Goal: Transaction & Acquisition: Purchase product/service

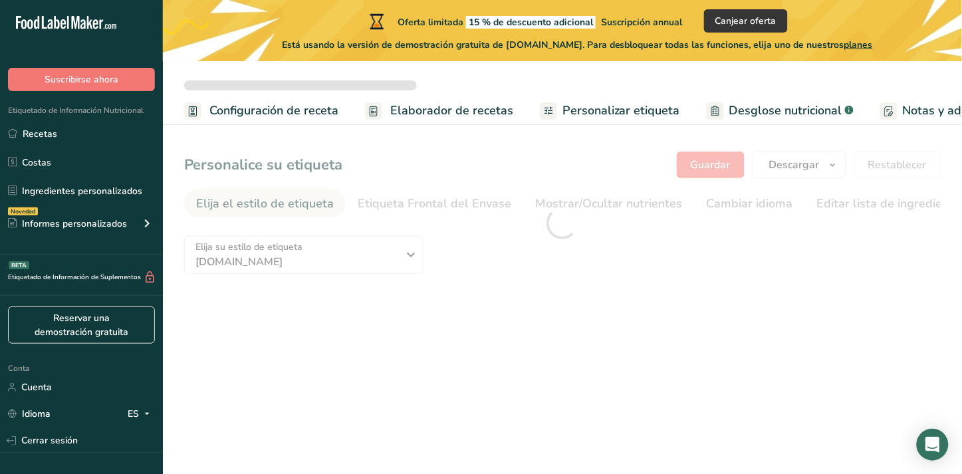
radio input "true"
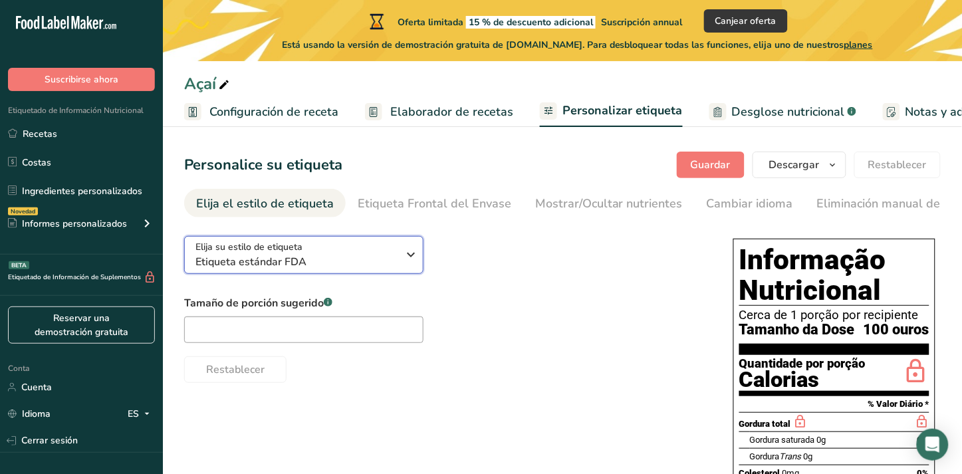
click at [352, 274] on button "Elija su estilo de etiqueta Etiqueta estándar FDA" at bounding box center [303, 255] width 239 height 38
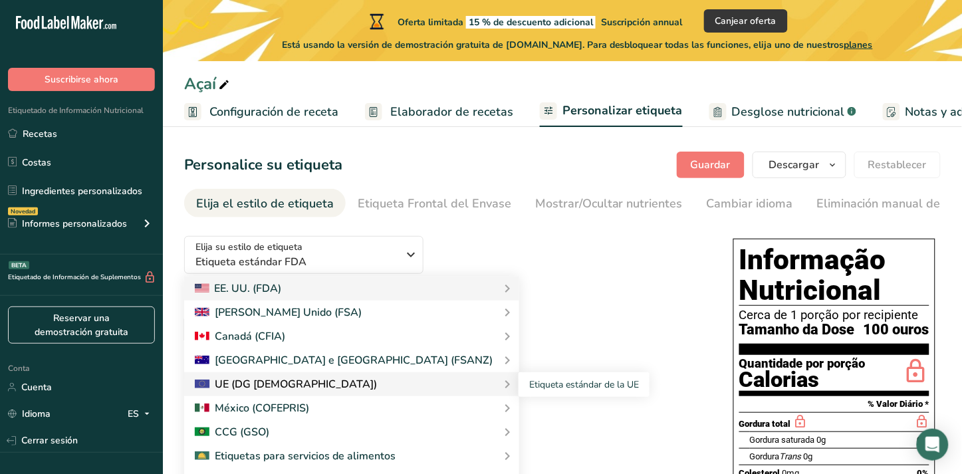
click at [328, 392] on div "UE (DG [DEMOGRAPHIC_DATA])" at bounding box center [352, 384] width 314 height 16
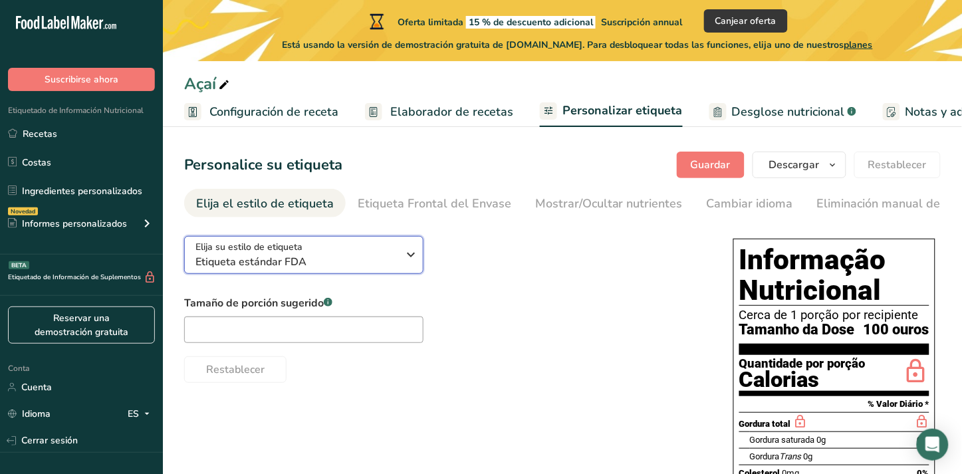
click at [308, 274] on button "Elija su estilo de etiqueta Etiqueta estándar FDA" at bounding box center [303, 255] width 239 height 38
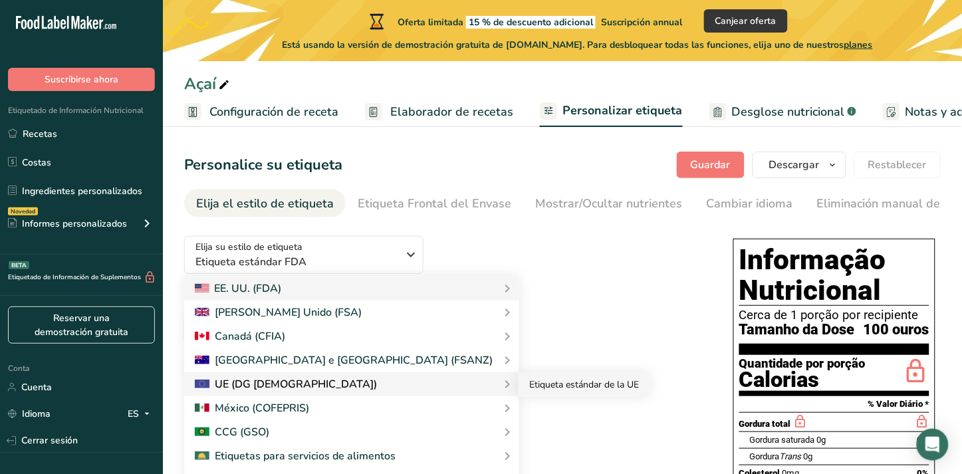
click at [519, 388] on link "Etiqueta estándar de la UE" at bounding box center [584, 384] width 131 height 25
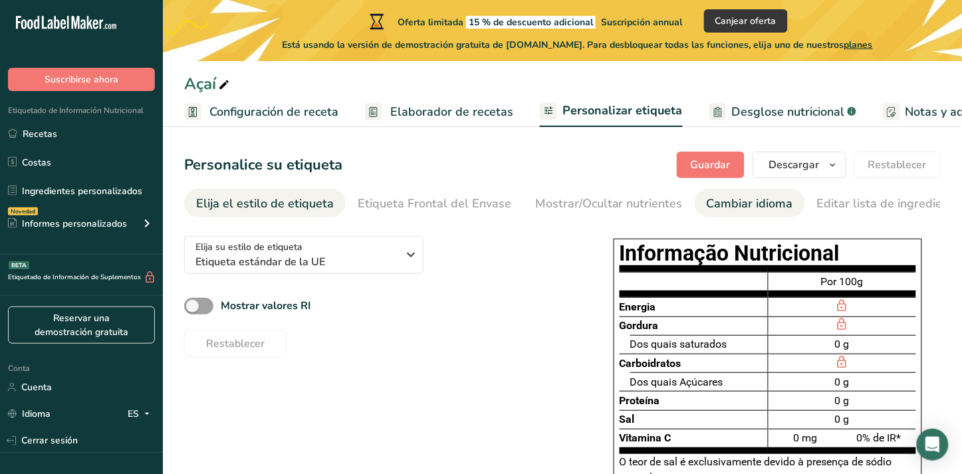
click at [757, 208] on font "Cambiar idioma" at bounding box center [750, 203] width 86 height 16
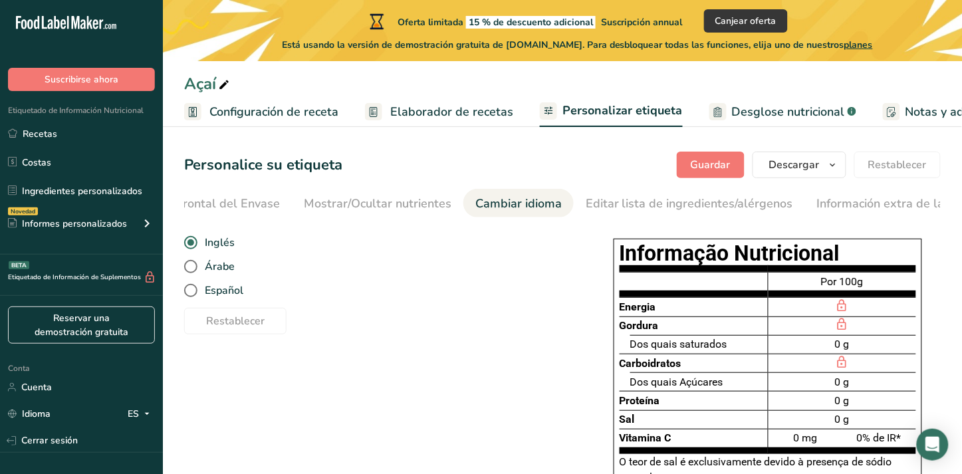
scroll to position [0, 275]
click at [204, 296] on span "Español" at bounding box center [220, 290] width 46 height 13
click at [193, 295] on input "Español" at bounding box center [188, 291] width 9 height 9
radio input "true"
radio input "false"
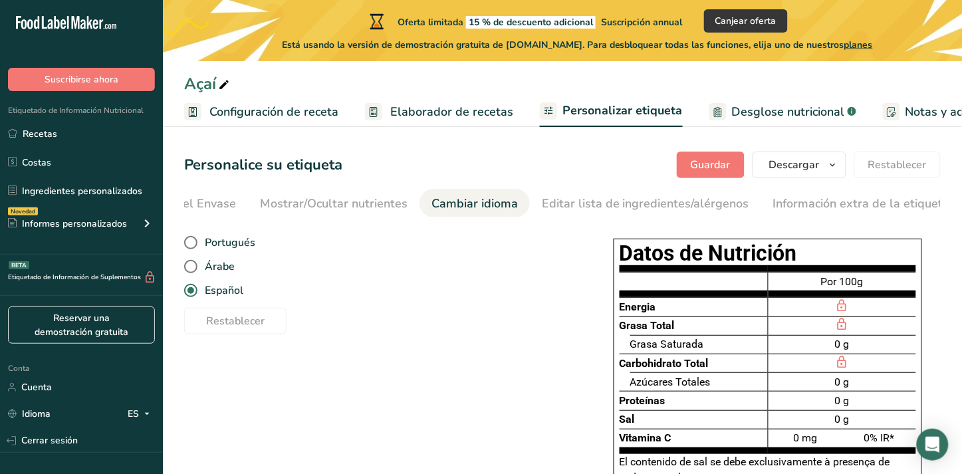
click at [860, 43] on span "planes" at bounding box center [858, 45] width 29 height 13
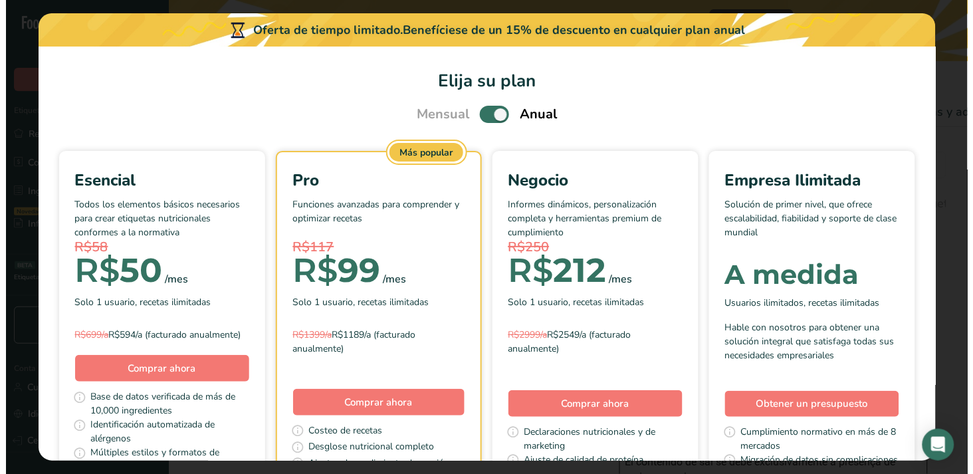
scroll to position [0, 264]
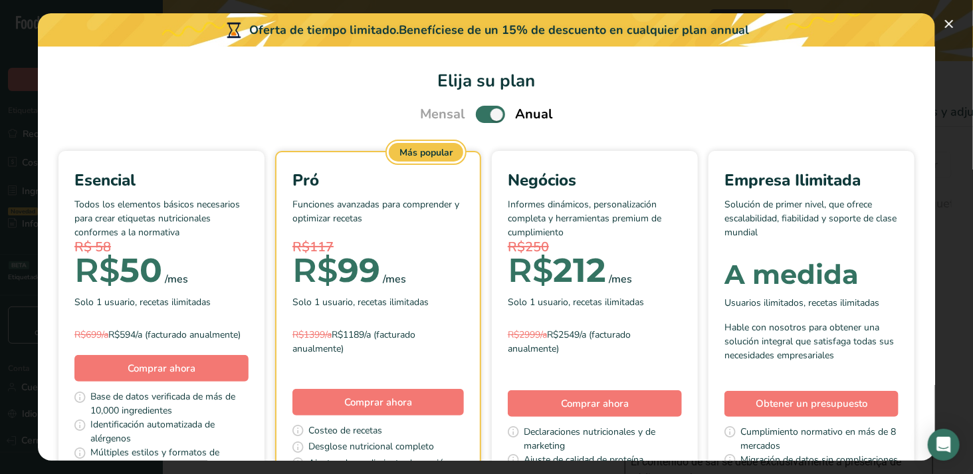
click at [249, 319] on div "Esencial Todos los elementos básicos necesarios para crear etiquetas nutriciona…" at bounding box center [161, 256] width 174 height 176
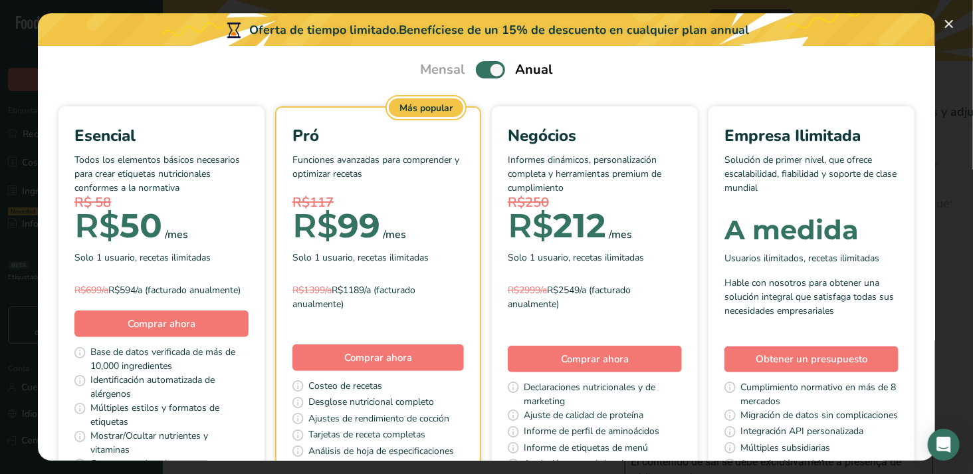
scroll to position [0, 0]
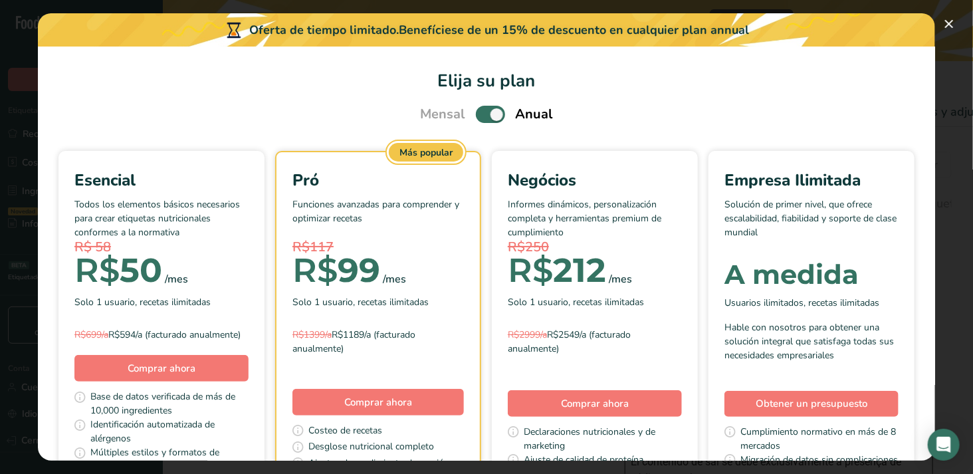
click at [485, 115] on span "Escolha seu plano de preços modal" at bounding box center [490, 114] width 29 height 17
click at [485, 115] on input "Escolha seu plano de preços modal" at bounding box center [480, 114] width 9 height 9
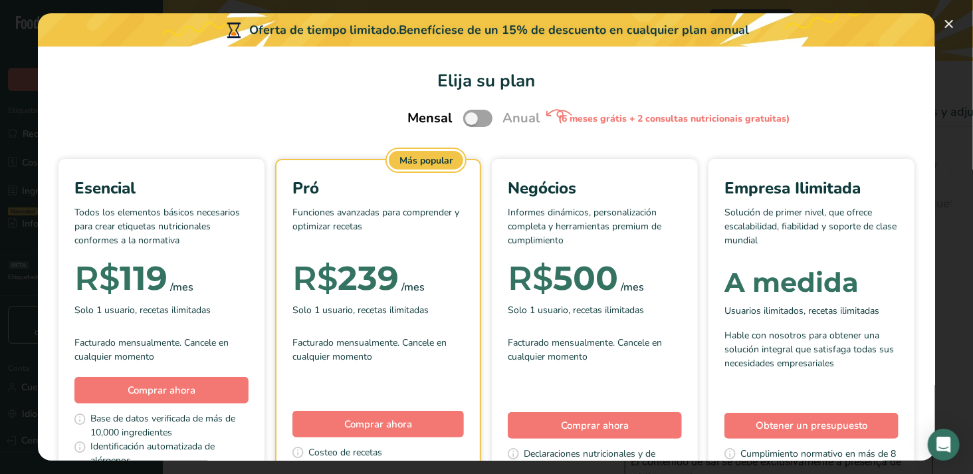
click at [211, 310] on span "Solo 1 usuario, recetas ilimitadas" at bounding box center [142, 310] width 136 height 14
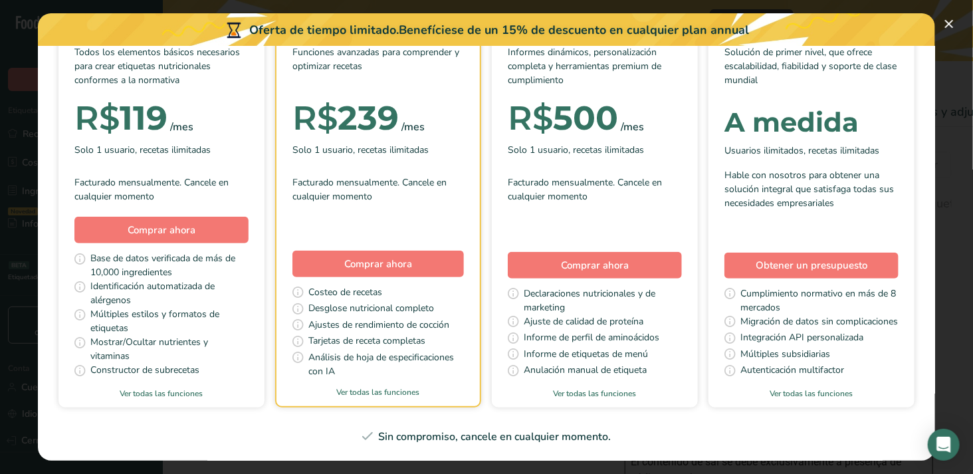
scroll to position [557, 0]
click at [756, 258] on span "Obtener un presupuesto" at bounding box center [812, 265] width 112 height 15
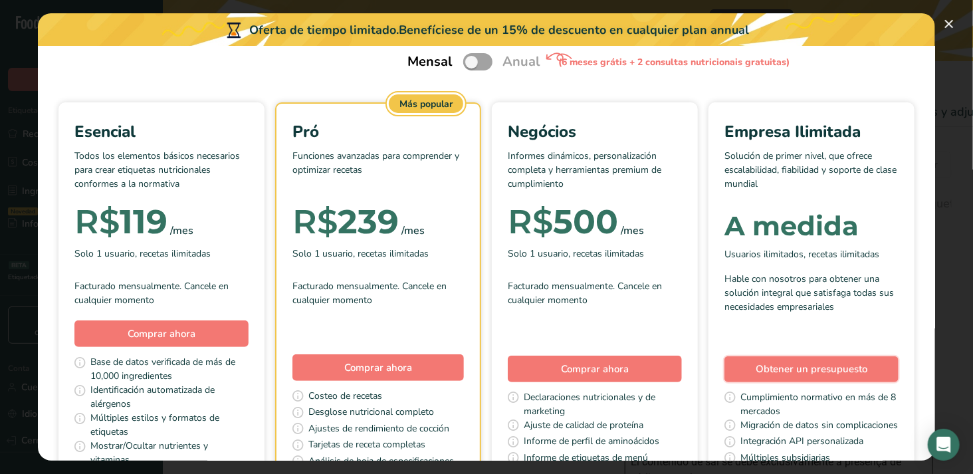
scroll to position [0, 0]
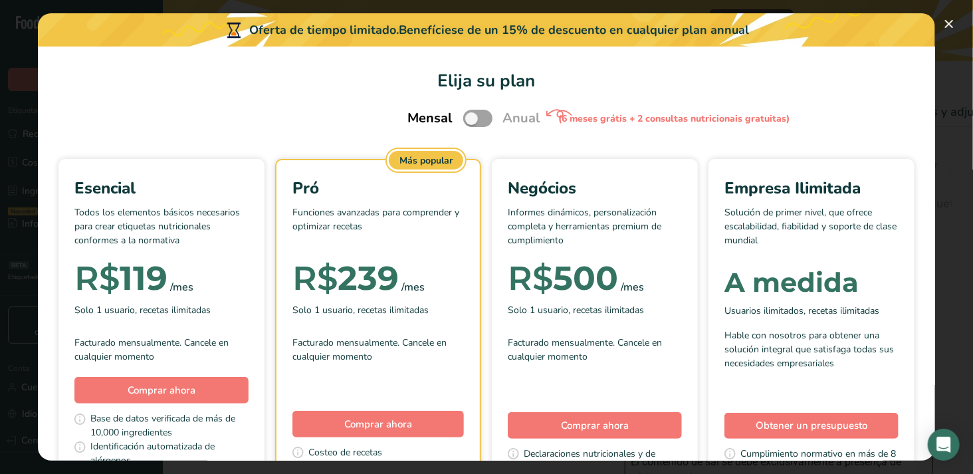
click at [496, 118] on div "Mensal Anual (6 meses grátis + 2 consultas nutricionais gratuitas)" at bounding box center [486, 118] width 189 height 28
click at [482, 111] on span "Escolha seu plano de preços modal" at bounding box center [477, 118] width 29 height 17
click at [472, 114] on input "Escolha seu plano de preços modal" at bounding box center [467, 118] width 9 height 9
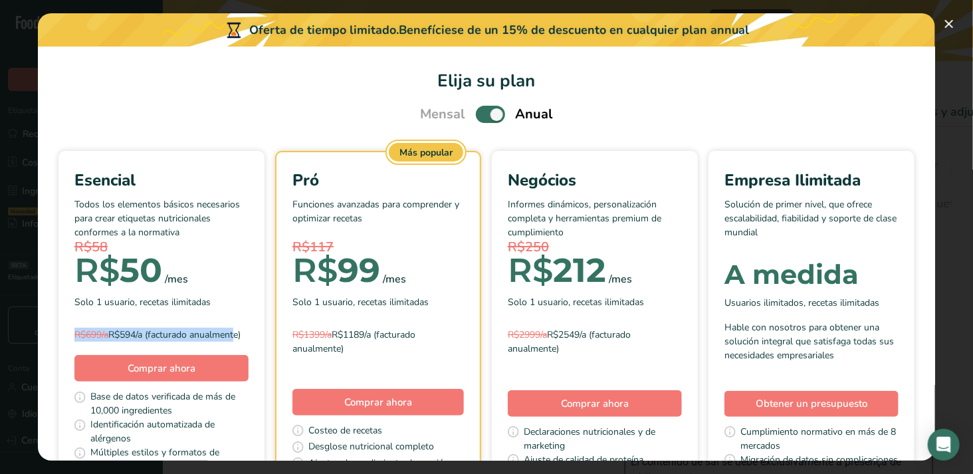
drag, startPoint x: 256, startPoint y: 334, endPoint x: 180, endPoint y: 330, distance: 76.6
click at [180, 330] on div "R$699/a R$594/a (facturado anualmente)" at bounding box center [161, 335] width 174 height 14
click at [483, 121] on span "Escolha seu plano de preços modal" at bounding box center [490, 114] width 29 height 17
click at [483, 119] on input "Escolha seu plano de preços modal" at bounding box center [480, 114] width 9 height 9
checkbox input "false"
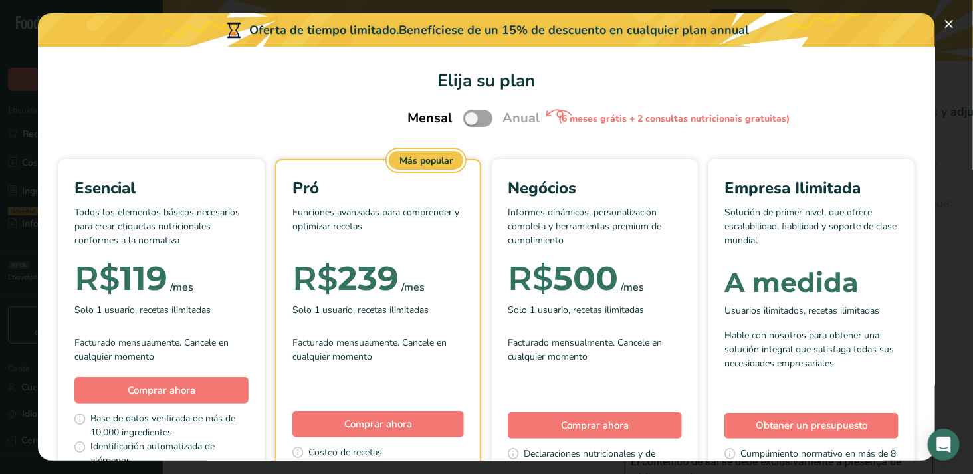
drag, startPoint x: 640, startPoint y: 29, endPoint x: 796, endPoint y: 17, distance: 156.7
click at [796, 17] on div "Oferta de tiempo limitado. Benefíciese de un 15% de descuento en cualquier plan…" at bounding box center [487, 29] width 898 height 33
click at [249, 227] on p "Todos los elementos básicos necesarios para crear etiquetas nutricionales confo…" at bounding box center [161, 225] width 174 height 40
click at [948, 21] on button "Escolha seu plano de preços modal" at bounding box center [949, 23] width 21 height 21
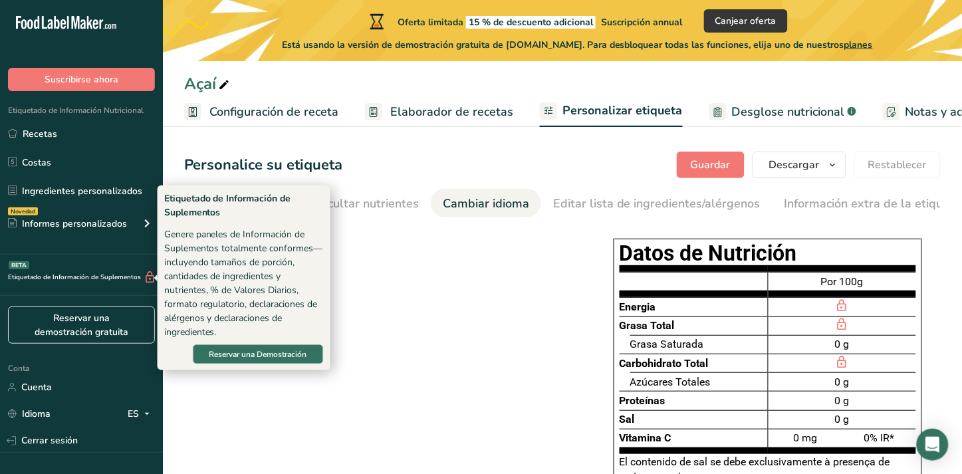
click at [128, 271] on div "Etiquetado de Información de Suplementos BETA" at bounding box center [78, 278] width 156 height 14
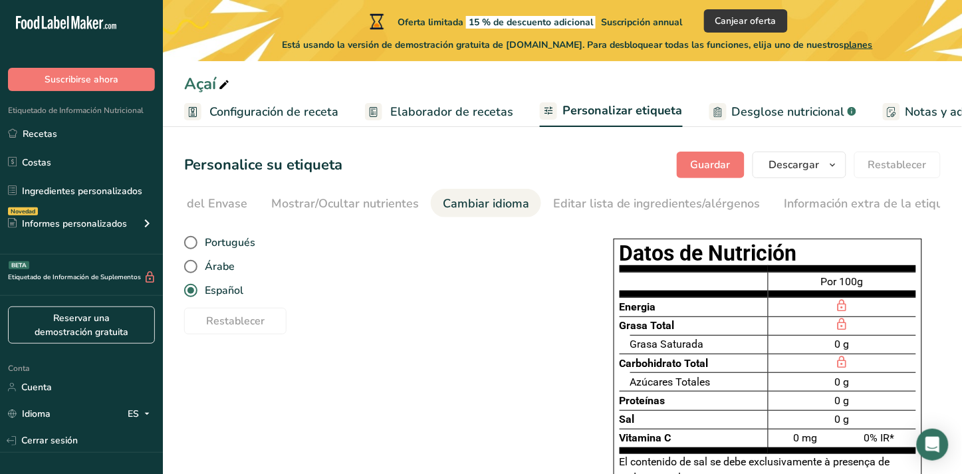
click at [146, 278] on icon at bounding box center [150, 278] width 13 height 14
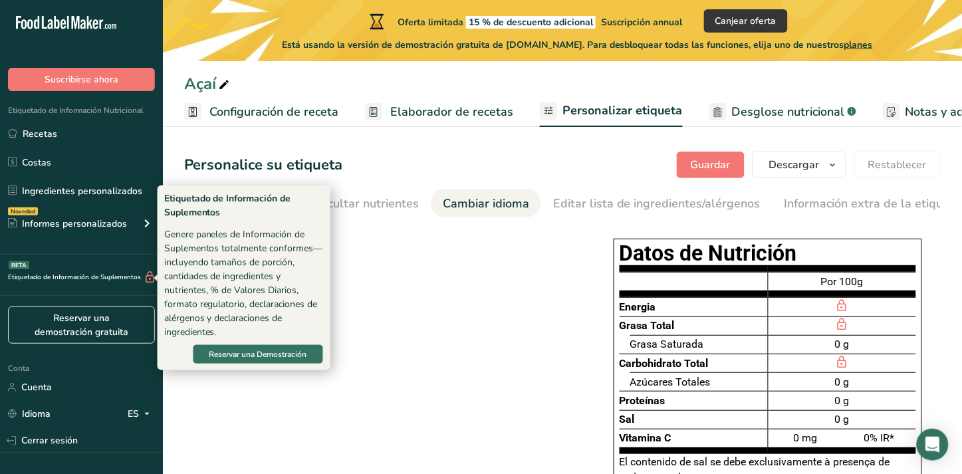
click at [337, 314] on div "Restablecer" at bounding box center [379, 318] width 390 height 32
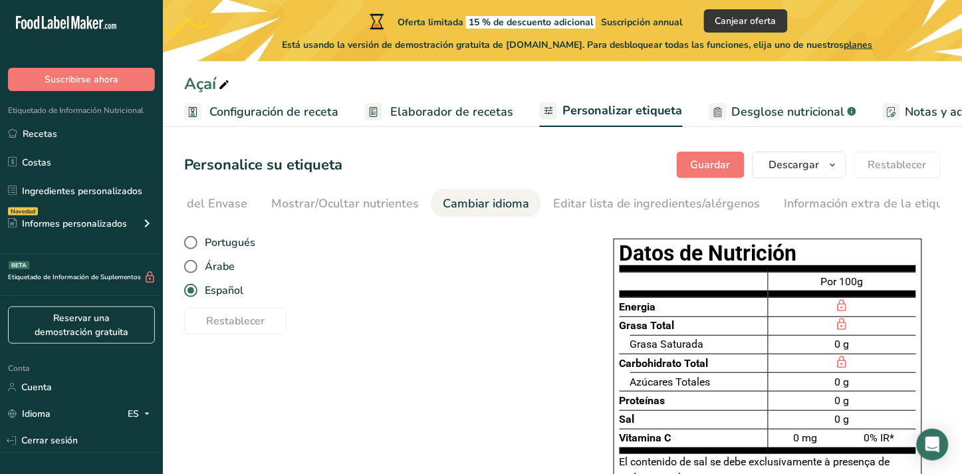
click at [494, 101] on link "Elaborador de recetas" at bounding box center [439, 112] width 148 height 30
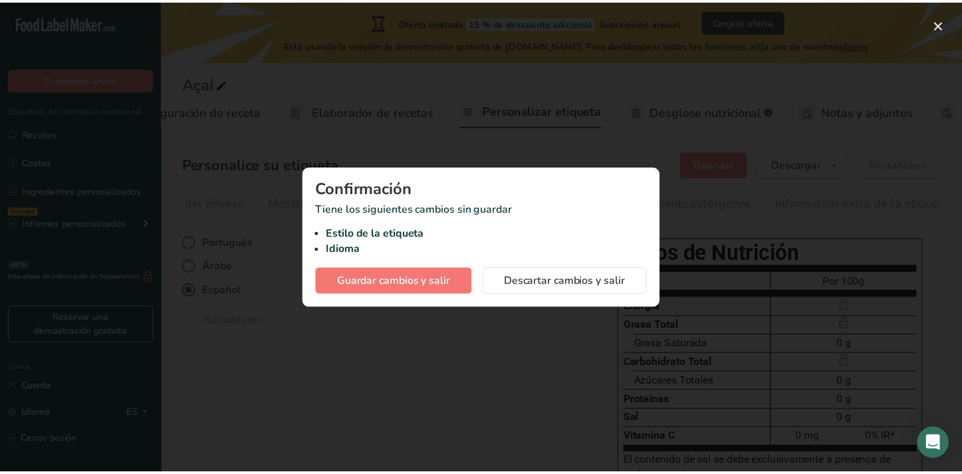
scroll to position [0, 184]
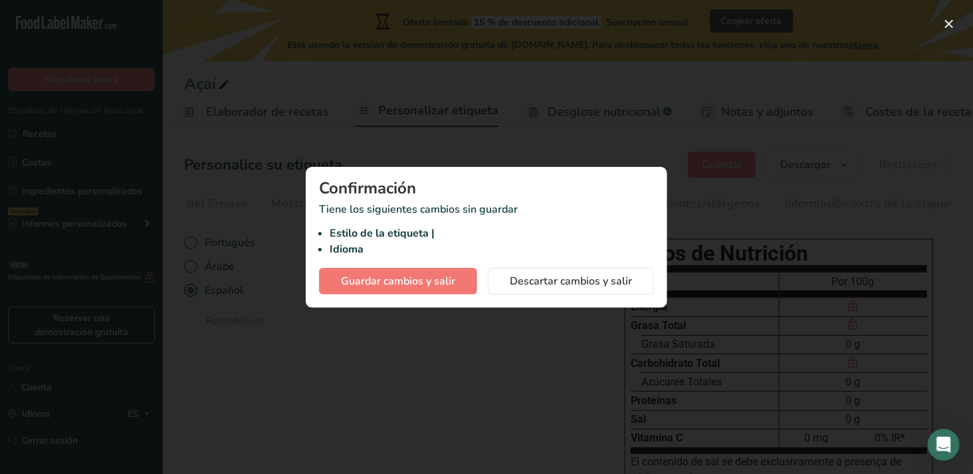
click at [494, 103] on div at bounding box center [486, 237] width 973 height 474
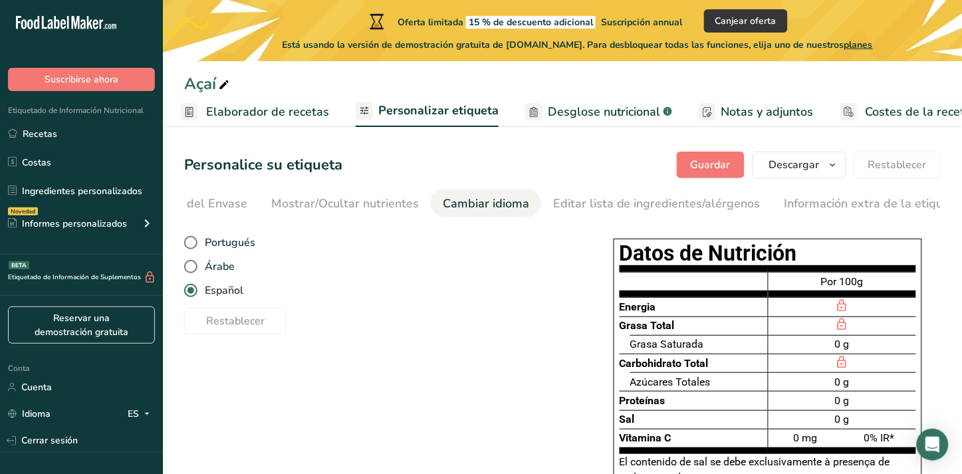
click at [217, 295] on span "Español" at bounding box center [220, 290] width 46 height 13
click at [193, 295] on input "Español" at bounding box center [188, 291] width 9 height 9
click at [217, 295] on span "Español" at bounding box center [220, 290] width 46 height 13
click at [193, 295] on input "Español" at bounding box center [188, 291] width 9 height 9
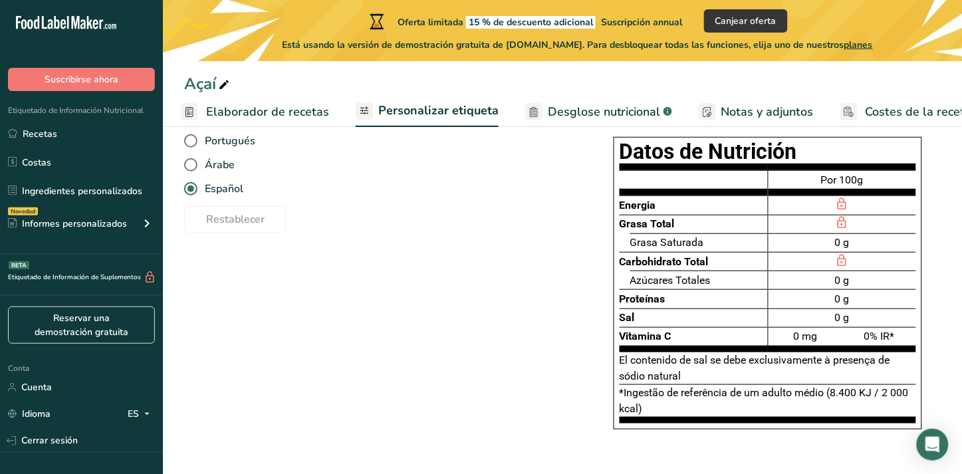
scroll to position [103, 0]
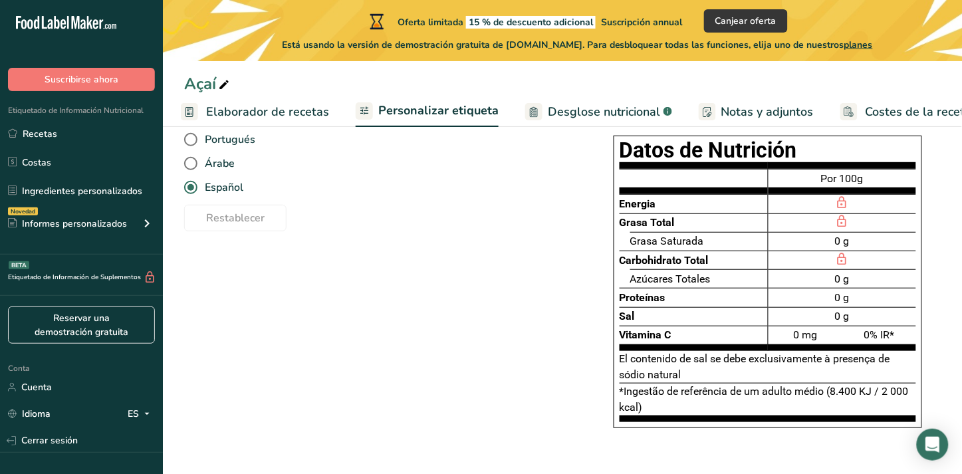
click at [792, 326] on div "0 g" at bounding box center [843, 316] width 148 height 19
click at [740, 376] on div "El contenido de sal se debe exclusivamente à presença de sódio natural" at bounding box center [768, 367] width 297 height 33
drag, startPoint x: 740, startPoint y: 376, endPoint x: 531, endPoint y: 395, distance: 210.3
click at [531, 395] on div "Elija su estilo de etiqueta Etiqueta estándar de la UE [GEOGRAPHIC_DATA]. (FDA)…" at bounding box center [562, 288] width 757 height 332
click at [698, 160] on h1 "Datos de Nutrición" at bounding box center [768, 151] width 297 height 18
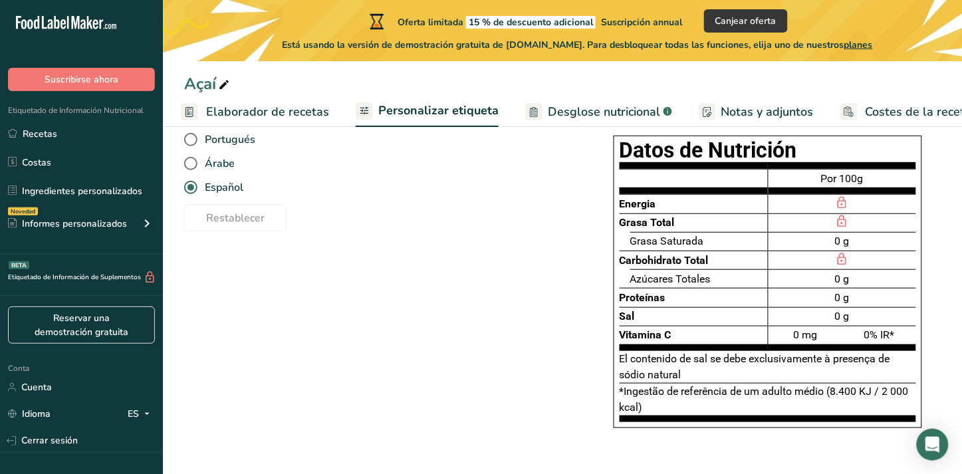
drag, startPoint x: 622, startPoint y: 154, endPoint x: 896, endPoint y: 407, distance: 372.1
click at [896, 407] on div "Datos de Nutrición Energia Grasa Total Grasa Saturada Carbohidrato Total Azúcar…" at bounding box center [768, 282] width 308 height 293
copy div "Datos de Nutrición Energia Grasa Total Grasa Saturada Carbohidrato Total Azúcar…"
click at [519, 227] on div "Restablecer" at bounding box center [379, 215] width 390 height 32
click at [253, 114] on span "Elaborador de recetas" at bounding box center [267, 112] width 123 height 18
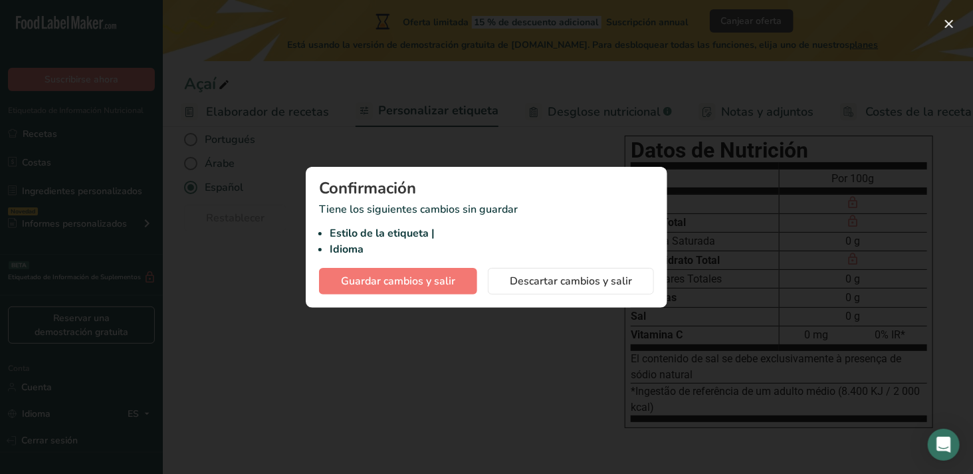
click at [586, 219] on p "Tiene los siguientes cambios sin guardar Estilo de la etiqueta | Idioma" at bounding box center [486, 229] width 335 height 56
click at [590, 293] on button "Descartar cambios y salir" at bounding box center [571, 281] width 166 height 27
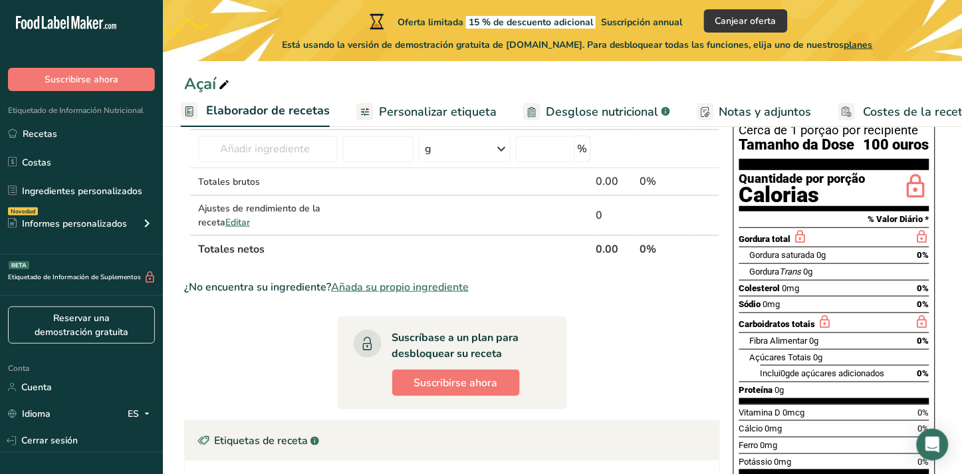
click at [392, 118] on span "Personalizar etiqueta" at bounding box center [438, 112] width 118 height 18
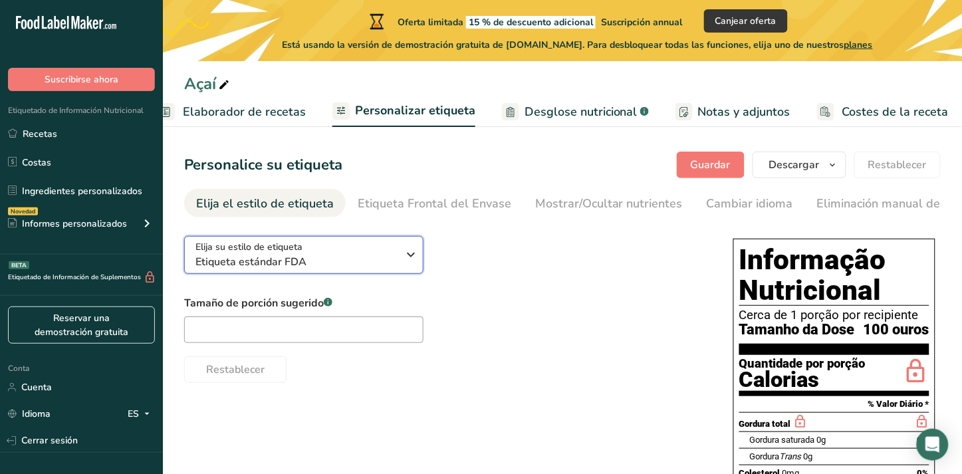
click at [287, 270] on span "Etiqueta estándar FDA" at bounding box center [296, 262] width 203 height 16
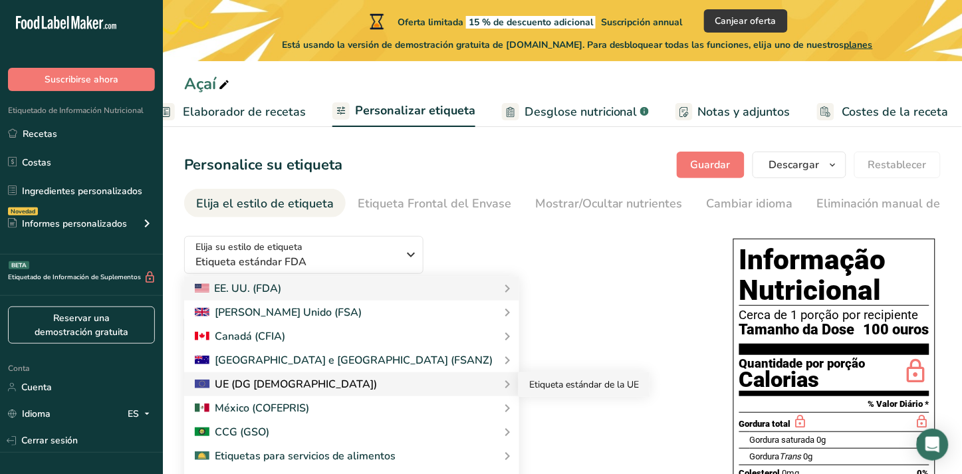
click at [519, 393] on link "Etiqueta estándar de la UE" at bounding box center [584, 384] width 131 height 25
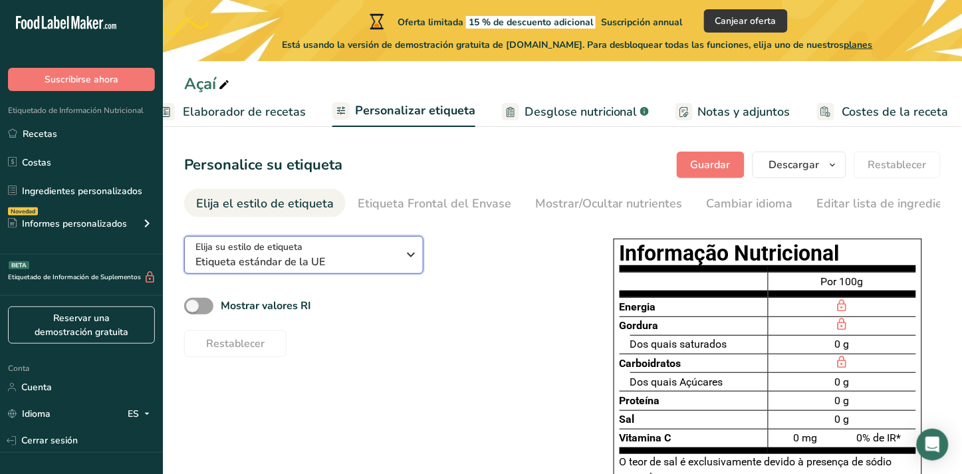
drag, startPoint x: 197, startPoint y: 247, endPoint x: 340, endPoint y: 270, distance: 144.8
click at [340, 265] on div "Elija su estilo de etiqueta Etiqueta estándar de la UE" at bounding box center [296, 255] width 203 height 30
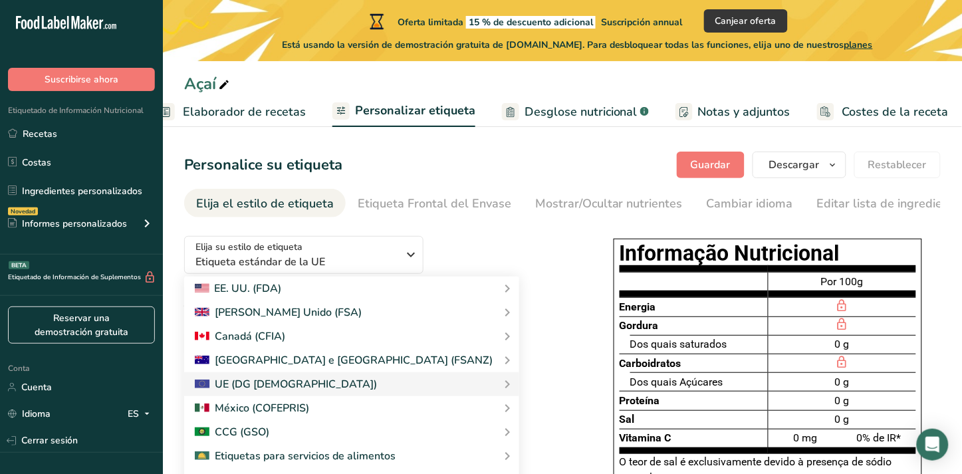
click at [467, 279] on div "Elija su estilo de etiqueta Etiqueta estándar de la UE [GEOGRAPHIC_DATA]. (FDA)…" at bounding box center [379, 291] width 390 height 132
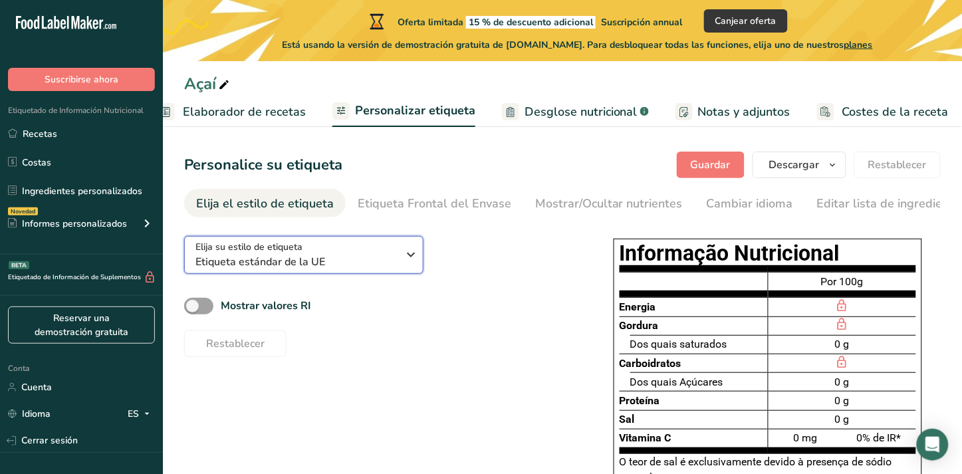
click at [370, 265] on span "Etiqueta estándar de la UE" at bounding box center [296, 262] width 203 height 16
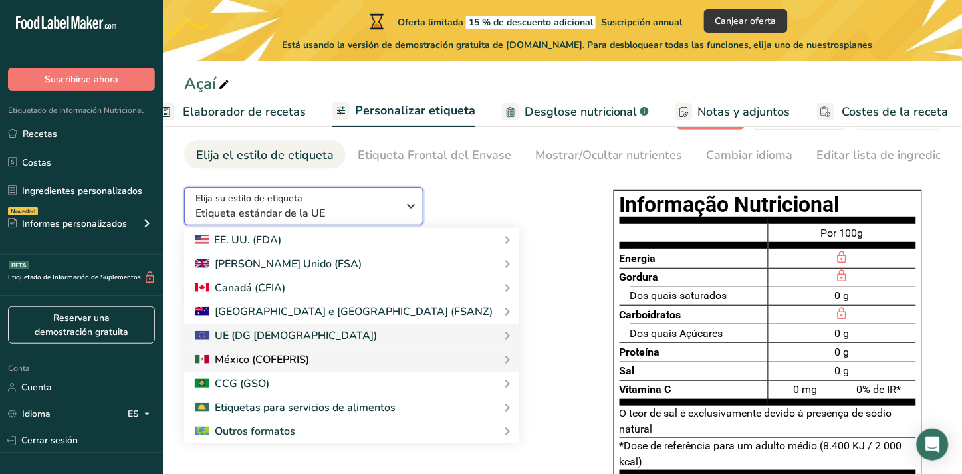
scroll to position [74, 0]
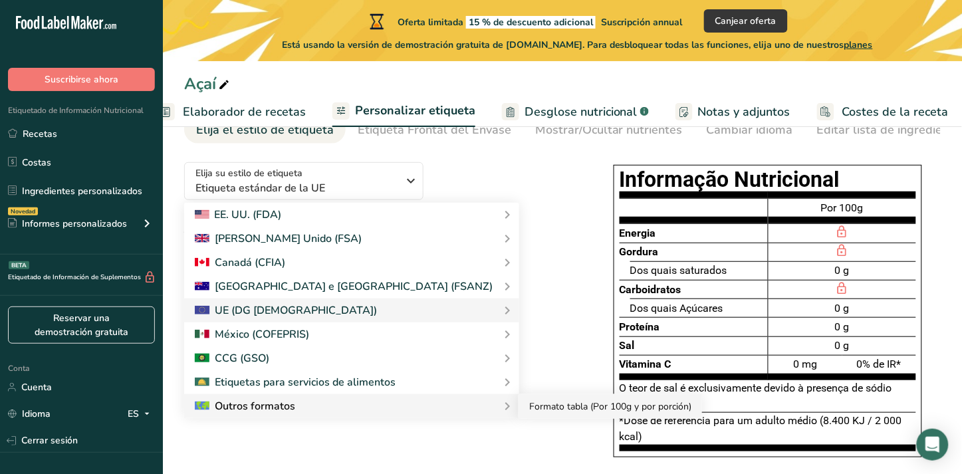
click at [519, 408] on link "Formato tabla (Por 100g y por porción)" at bounding box center [610, 406] width 183 height 25
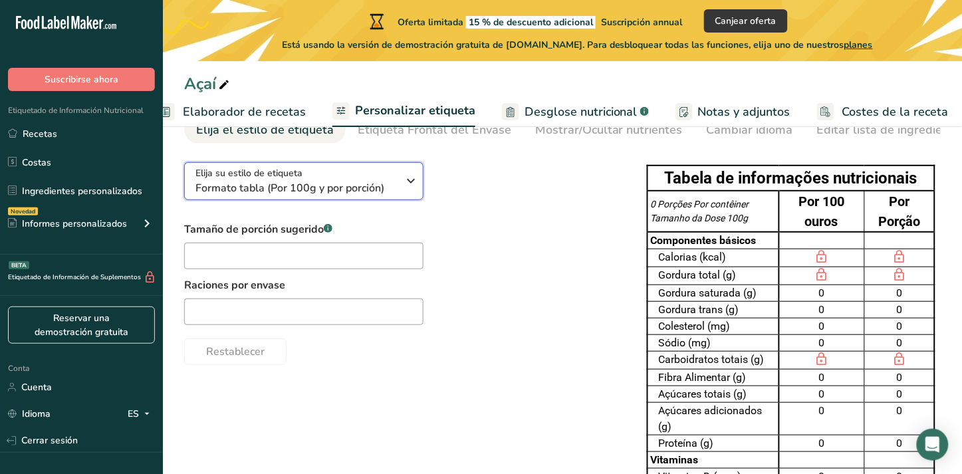
click at [237, 193] on span "Formato tabla (Por 100g y por porción)" at bounding box center [296, 188] width 203 height 16
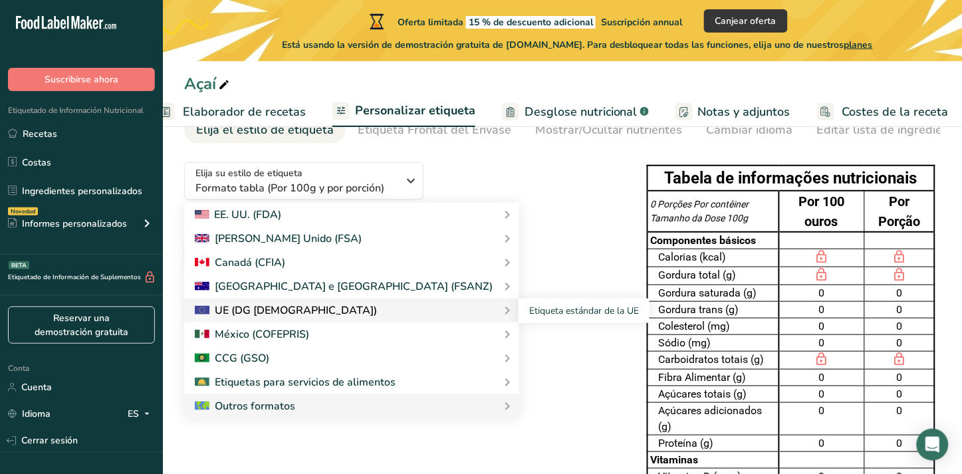
click at [314, 308] on div "UE (DG [DEMOGRAPHIC_DATA])" at bounding box center [352, 310] width 314 height 16
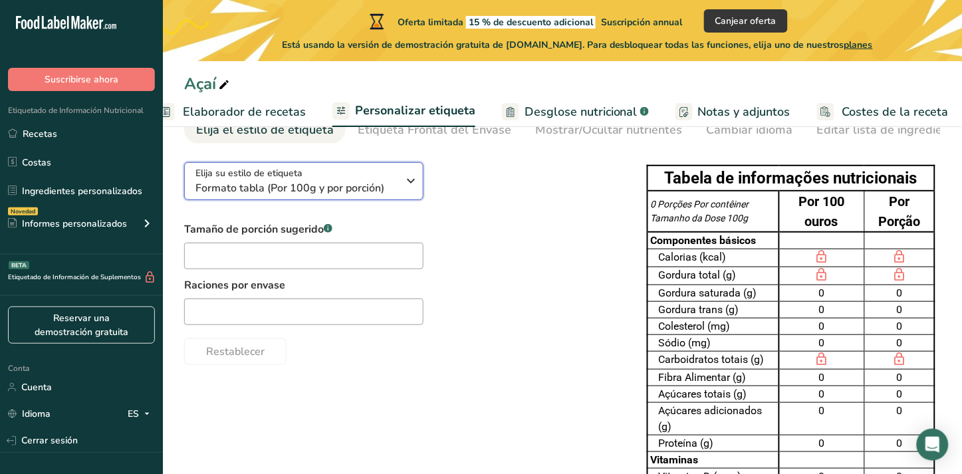
click at [333, 183] on span "Formato tabla (Por 100g y por porción)" at bounding box center [296, 188] width 203 height 16
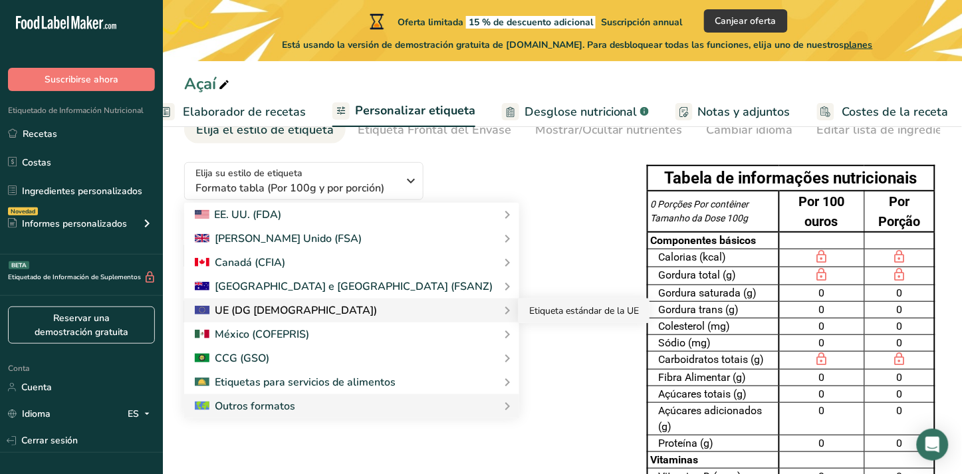
click at [519, 314] on link "Etiqueta estándar de la UE" at bounding box center [584, 311] width 131 height 25
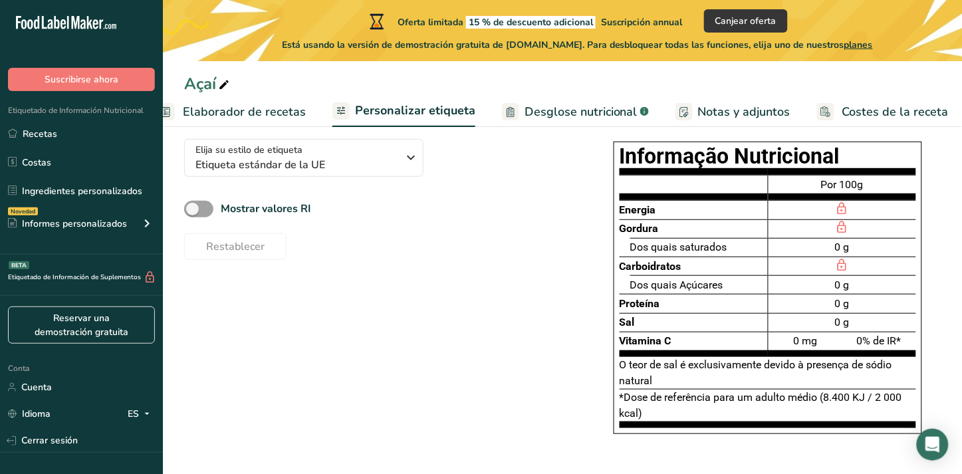
scroll to position [110, 0]
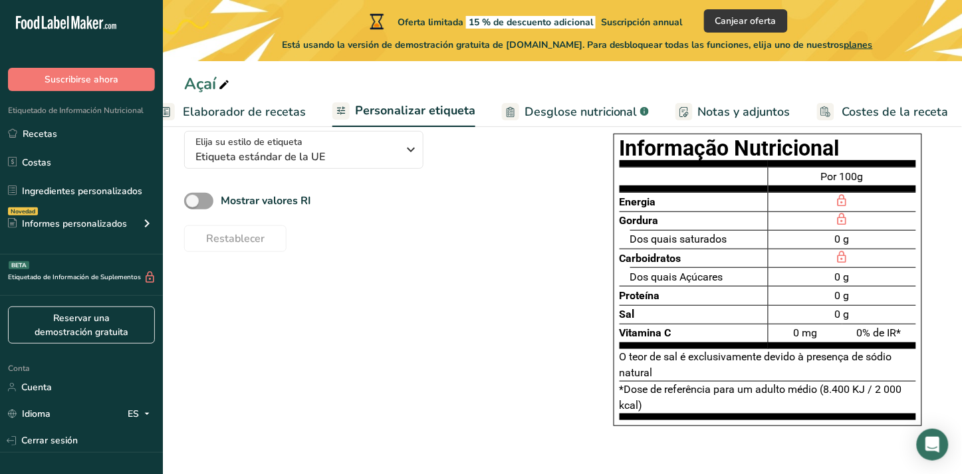
click at [745, 271] on div "Dos quais Açúcares" at bounding box center [699, 276] width 138 height 19
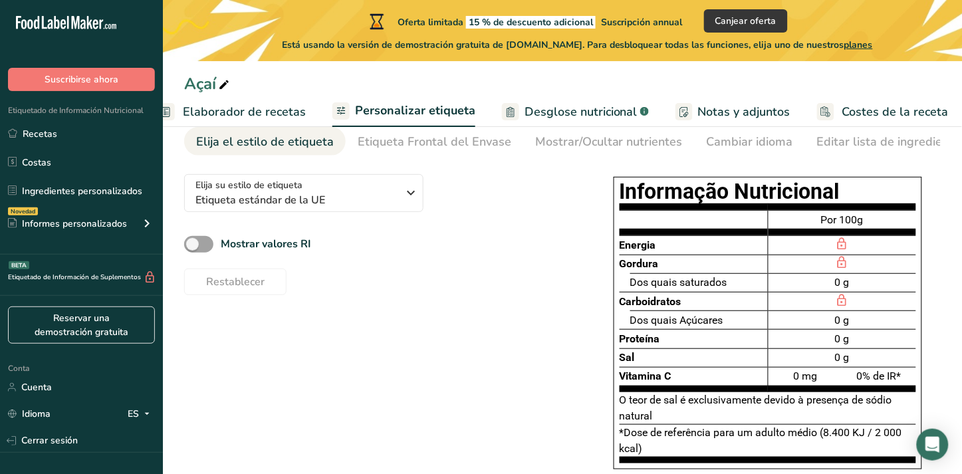
scroll to position [37, 0]
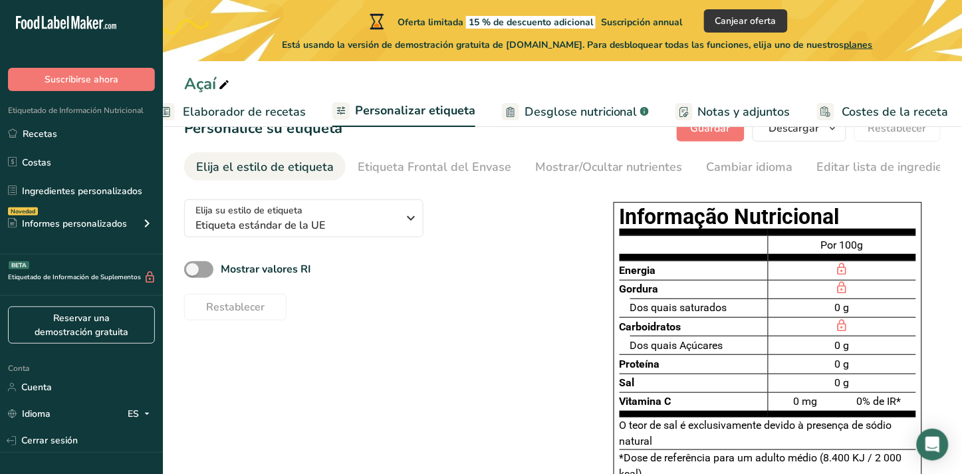
click at [723, 237] on div at bounding box center [694, 247] width 148 height 25
click at [623, 210] on h1 "Informação Nutricional" at bounding box center [768, 217] width 297 height 18
click at [594, 172] on font "Mostrar/Ocultar nutrientes" at bounding box center [609, 167] width 148 height 16
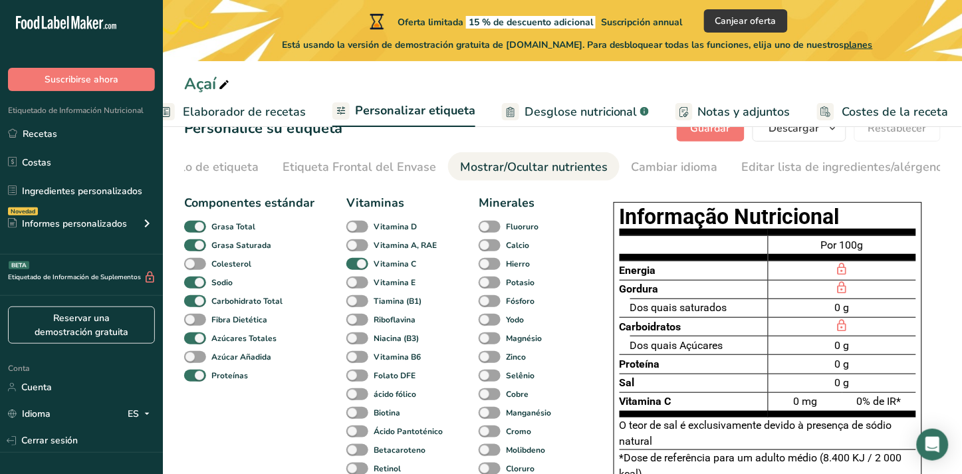
scroll to position [0, 275]
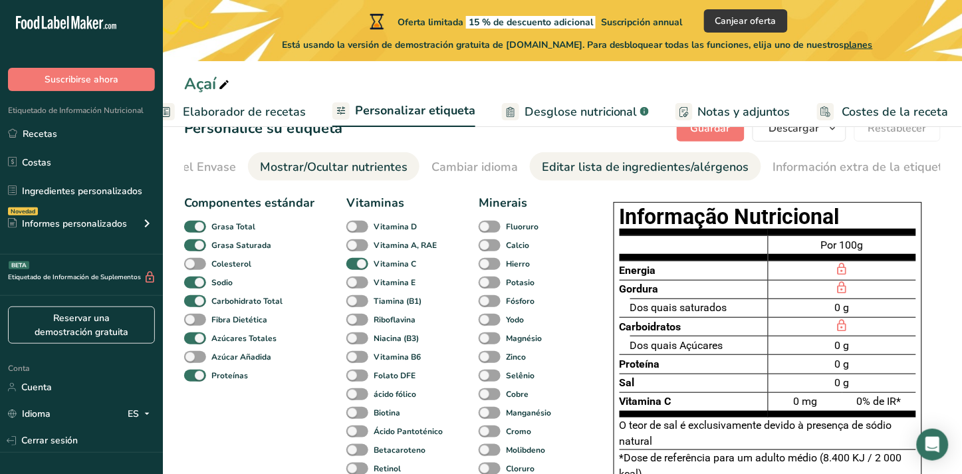
click at [598, 168] on div "Editar lista de ingredientes/alérgenos" at bounding box center [645, 167] width 207 height 18
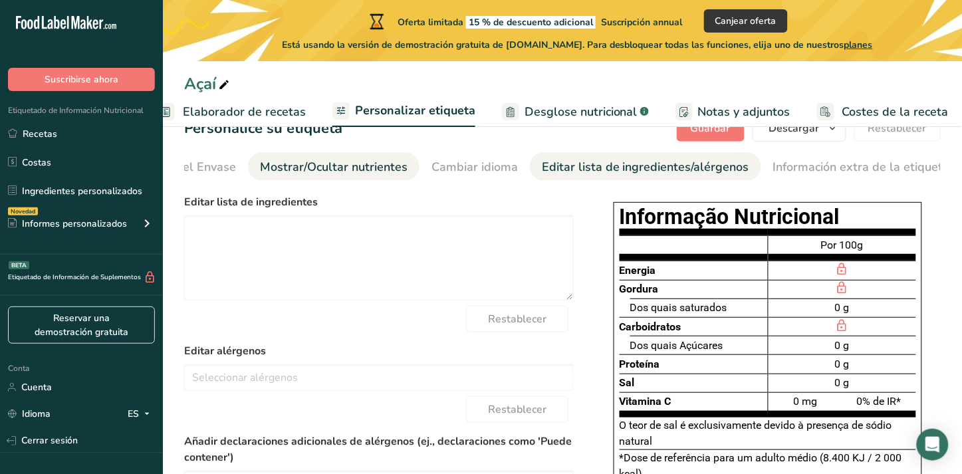
click at [251, 156] on li "Mostrar/Ocultar nutrientes" at bounding box center [334, 166] width 172 height 29
click at [234, 162] on li "Etiqueta Frontal del Envase" at bounding box center [159, 166] width 178 height 29
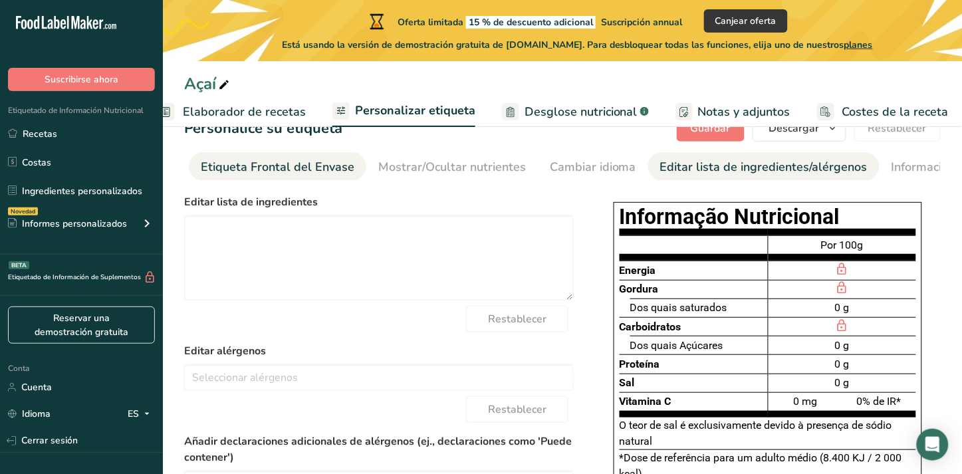
click at [304, 164] on div "Etiqueta Frontal del Envase" at bounding box center [278, 167] width 154 height 18
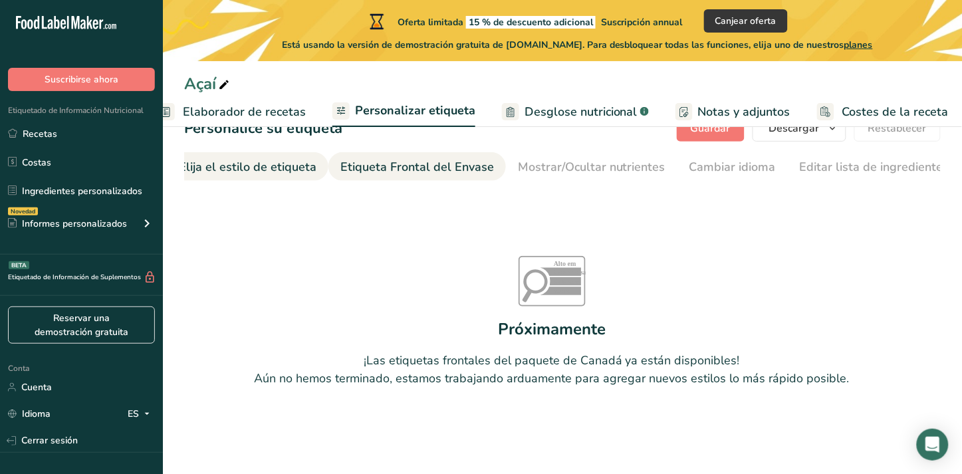
scroll to position [0, 0]
click at [210, 175] on div "Elija el estilo de etiqueta" at bounding box center [265, 167] width 138 height 18
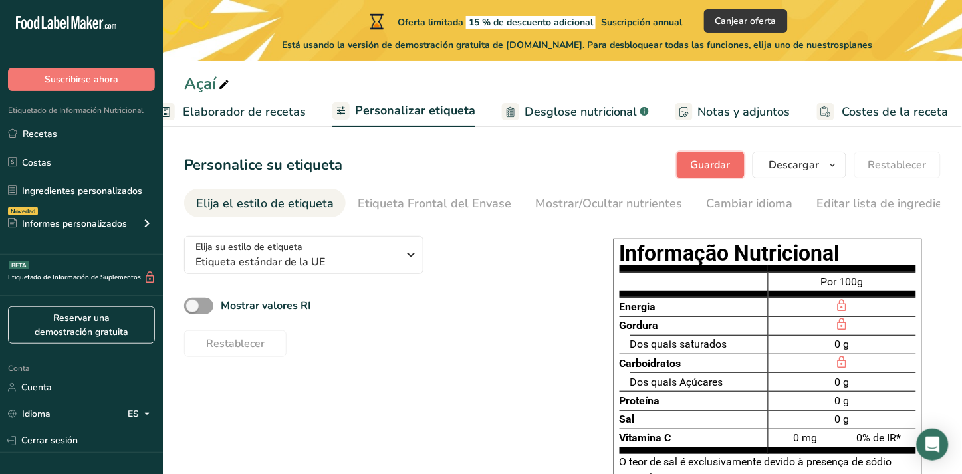
click at [735, 166] on button "Guardar" at bounding box center [711, 165] width 68 height 27
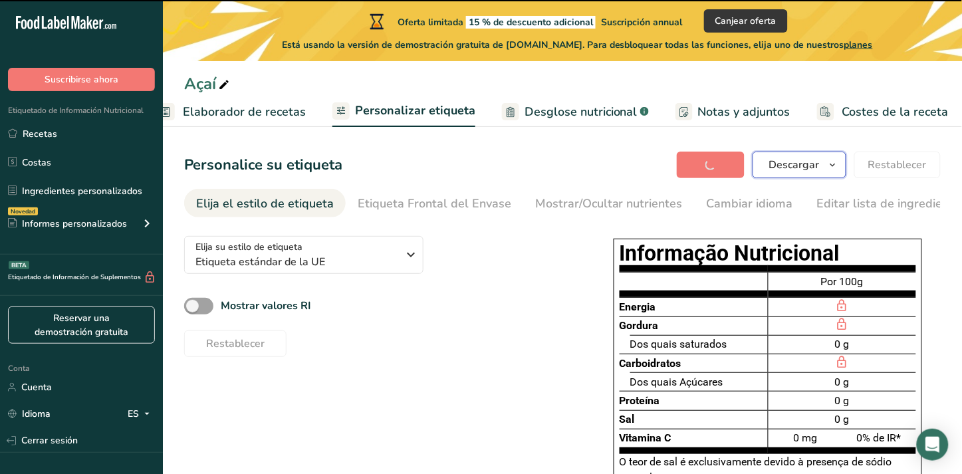
click at [779, 170] on span "Descargar" at bounding box center [794, 165] width 51 height 16
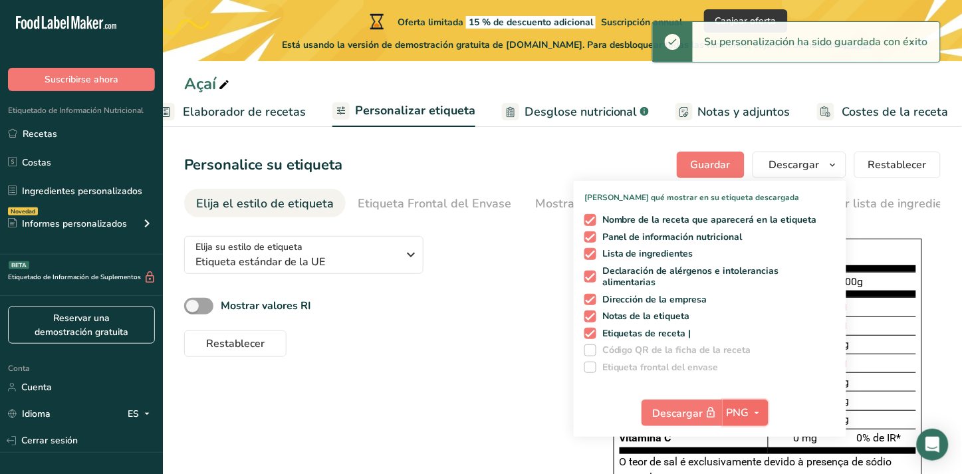
click at [751, 414] on span "button" at bounding box center [757, 413] width 16 height 16
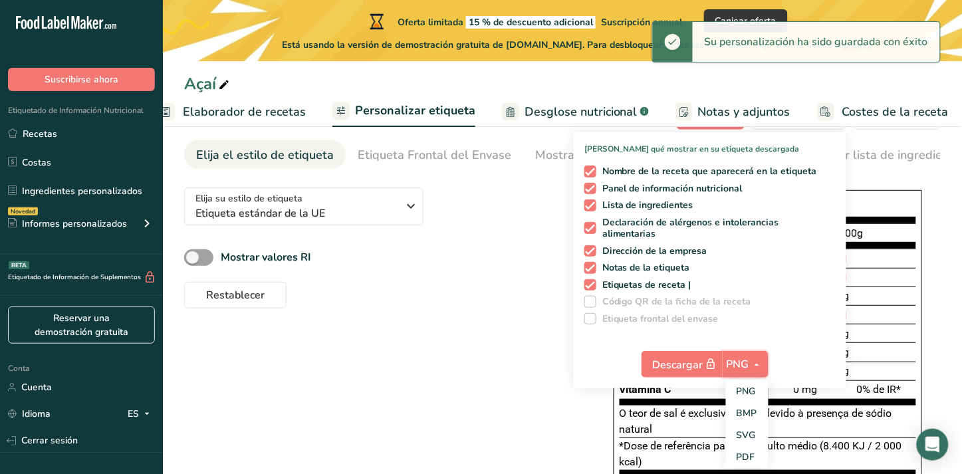
scroll to position [110, 0]
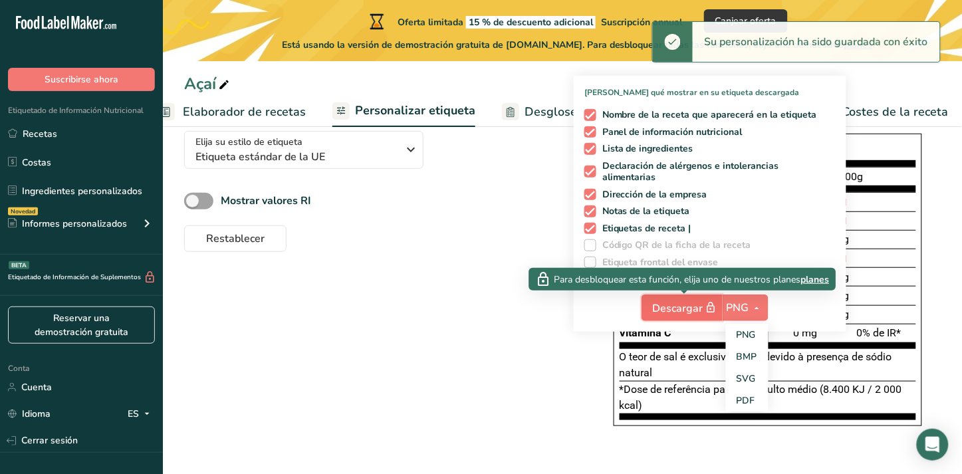
click at [685, 308] on font "Descargar" at bounding box center [678, 308] width 51 height 15
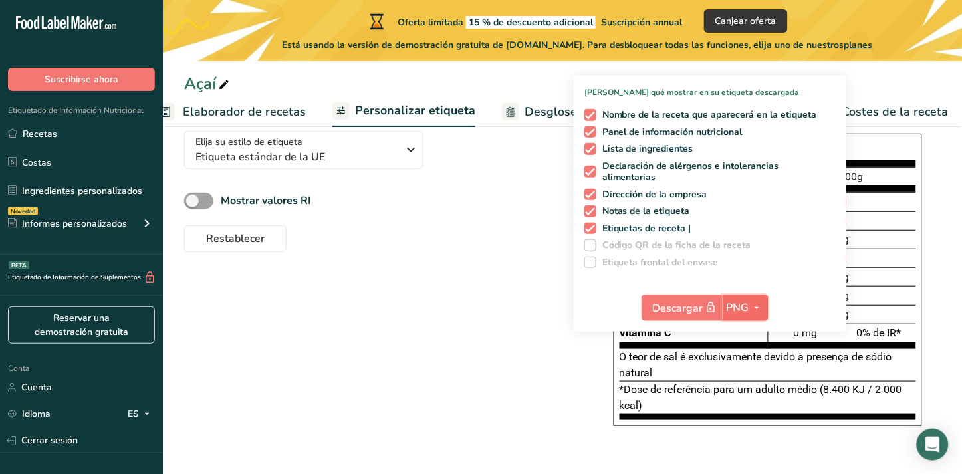
click at [748, 300] on span "PNG" at bounding box center [738, 308] width 23 height 16
click at [748, 346] on link "BMP" at bounding box center [747, 357] width 43 height 22
click at [749, 306] on span "BMP" at bounding box center [737, 308] width 23 height 16
click at [765, 368] on link "SVG" at bounding box center [747, 379] width 43 height 22
click at [748, 306] on span "SVG" at bounding box center [738, 308] width 22 height 16
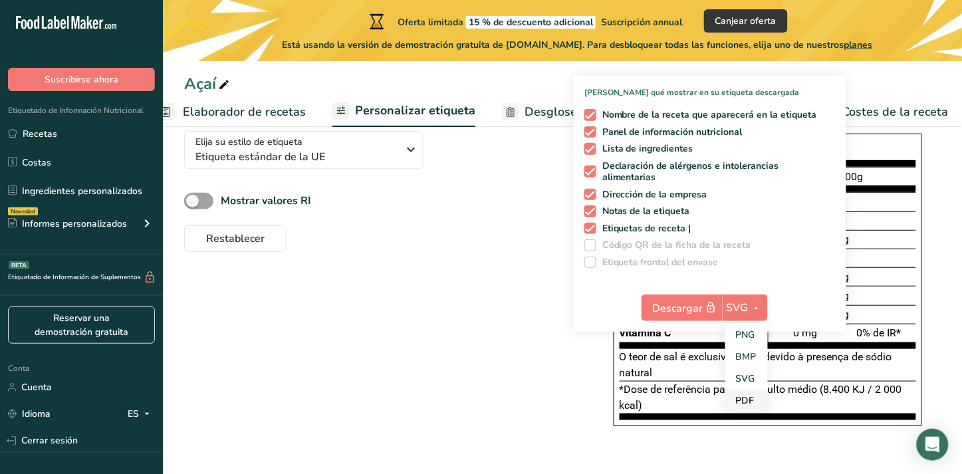
click at [760, 393] on link "PDF" at bounding box center [746, 401] width 43 height 22
click at [735, 301] on span "PDF" at bounding box center [737, 308] width 21 height 16
click at [747, 324] on link "PNG" at bounding box center [746, 335] width 43 height 22
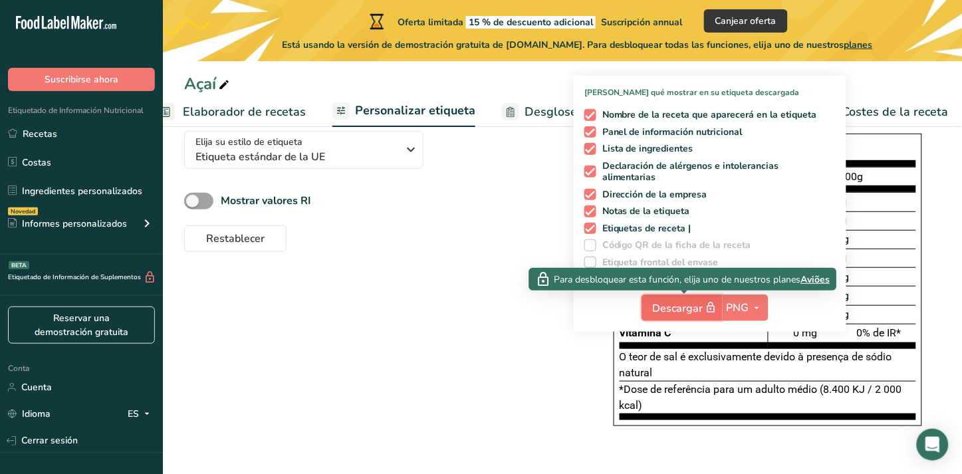
click at [707, 302] on icon "button" at bounding box center [711, 308] width 12 height 19
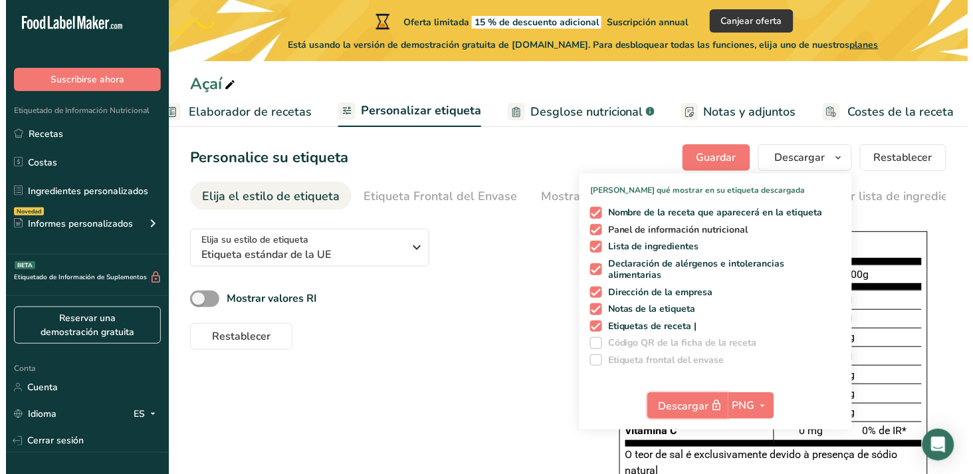
scroll to position [0, 0]
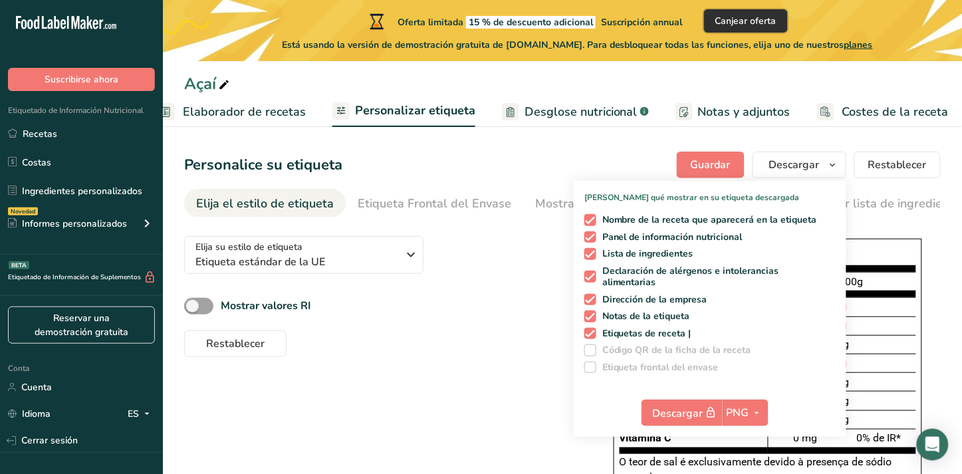
click at [765, 17] on span "Canjear oferta" at bounding box center [745, 21] width 61 height 14
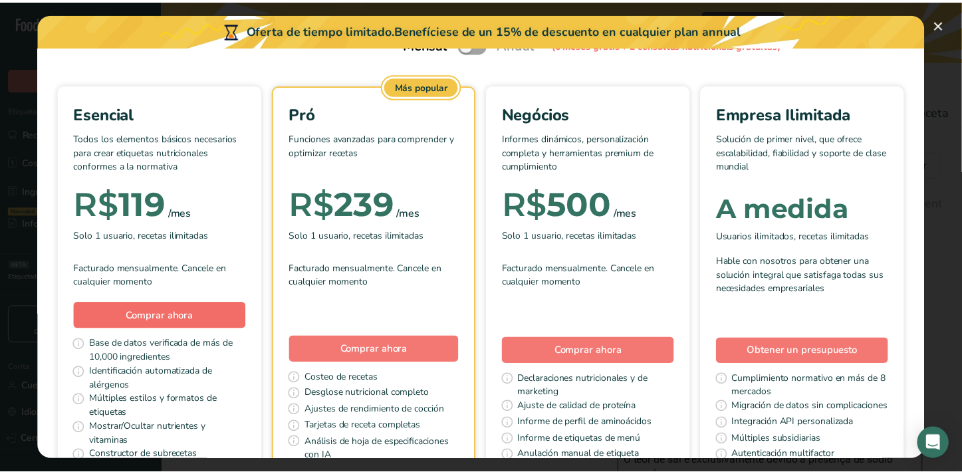
scroll to position [221, 0]
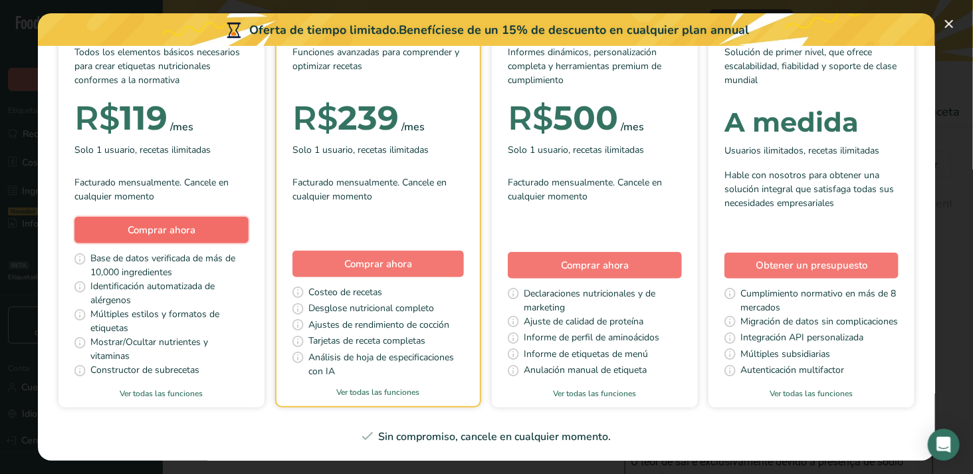
click at [249, 217] on button "Comprar ahora" at bounding box center [161, 230] width 174 height 27
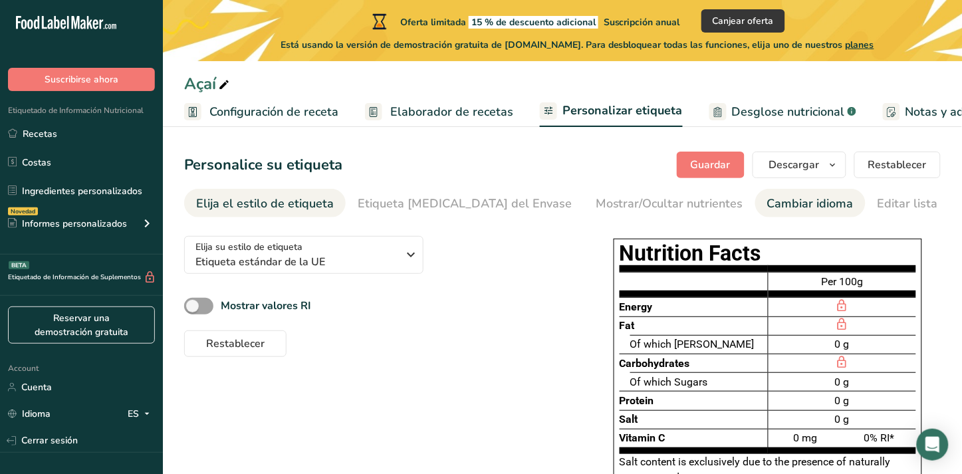
click at [767, 195] on div "Cambiar idioma" at bounding box center [810, 204] width 86 height 18
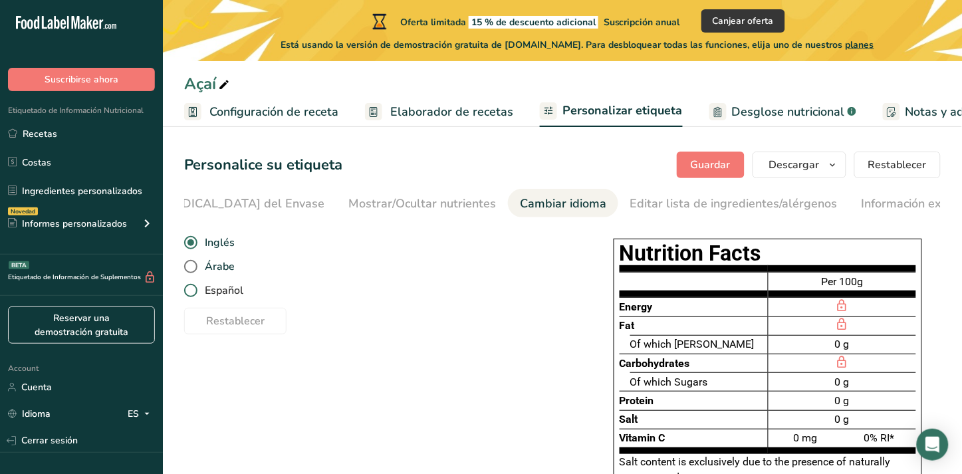
scroll to position [0, 275]
click at [217, 291] on span "Español" at bounding box center [220, 290] width 46 height 13
click at [193, 291] on input "Español" at bounding box center [188, 291] width 9 height 9
radio input "true"
radio input "false"
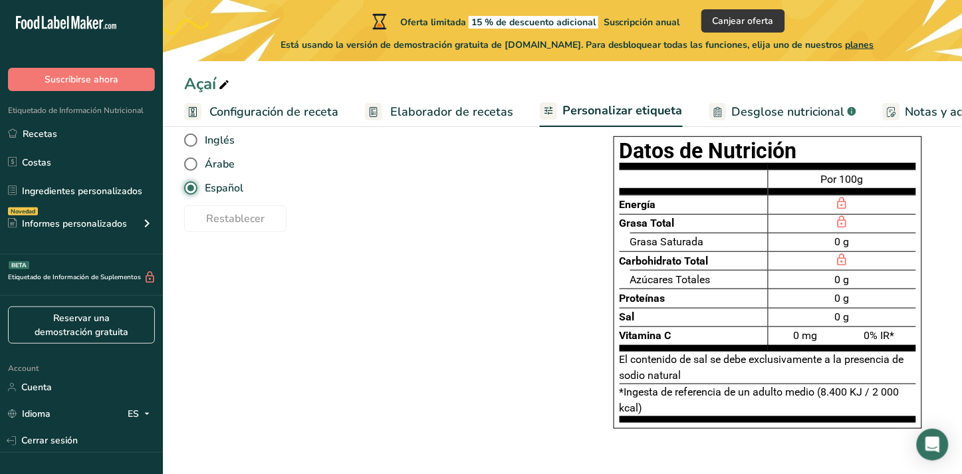
scroll to position [96, 0]
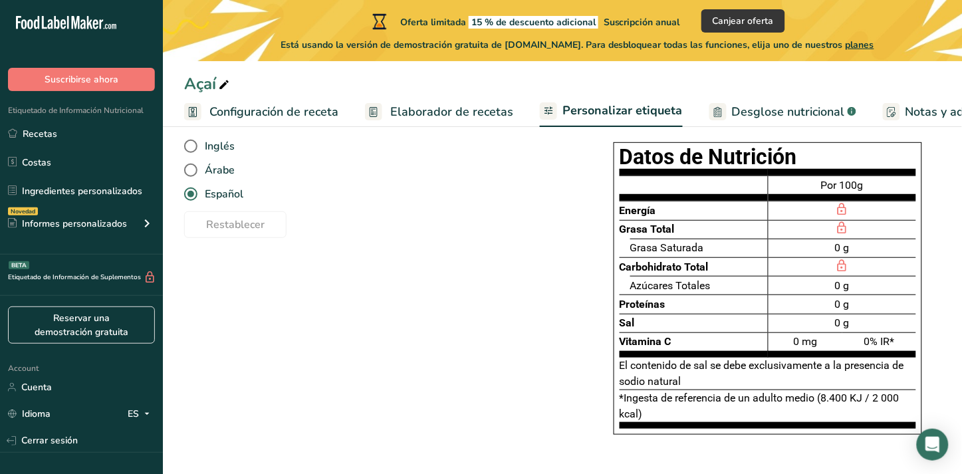
click at [777, 267] on div at bounding box center [843, 266] width 148 height 19
click at [492, 379] on div "Elija su estilo de etiqueta Etiqueta estándar de la UE [GEOGRAPHIC_DATA]. (FDA)…" at bounding box center [562, 295] width 757 height 332
click at [623, 122] on link "Personalizar etiqueta" at bounding box center [611, 112] width 143 height 32
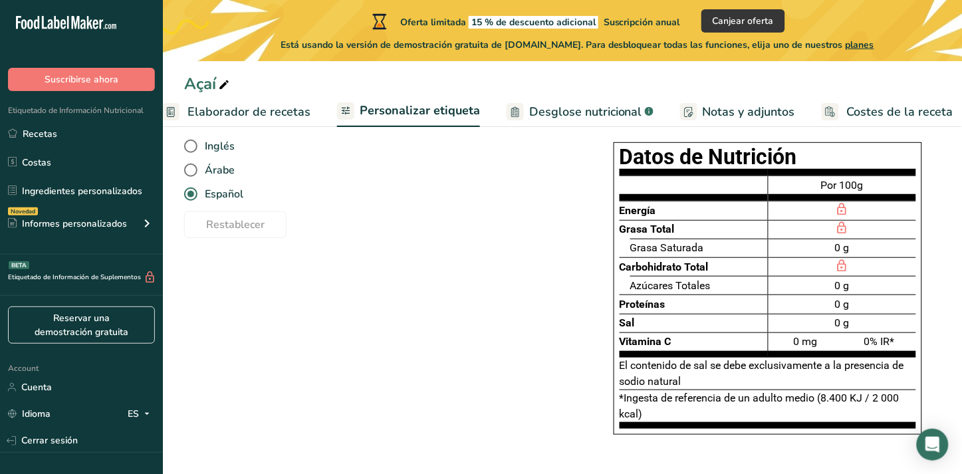
scroll to position [0, 207]
drag, startPoint x: 384, startPoint y: 92, endPoint x: 404, endPoint y: 100, distance: 21.5
click at [386, 94] on div "Açaí" at bounding box center [562, 84] width 799 height 24
click at [404, 100] on link "Personalizar etiqueta" at bounding box center [403, 112] width 143 height 32
click at [420, 118] on link "Personalizar etiqueta" at bounding box center [403, 112] width 143 height 32
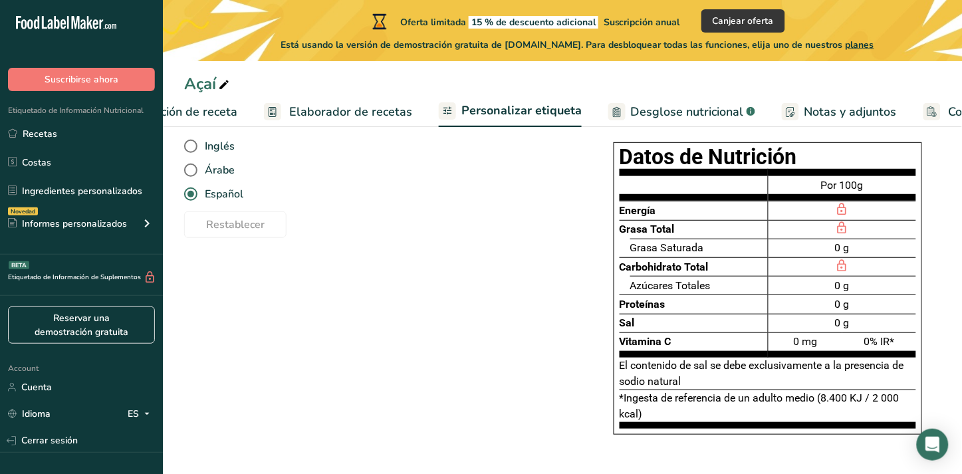
click at [505, 100] on link "Personalizar etiqueta" at bounding box center [510, 112] width 143 height 32
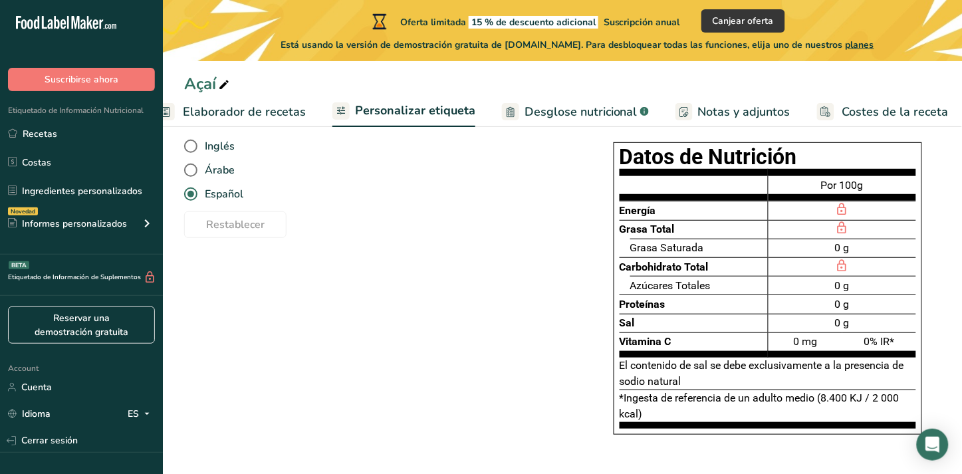
click at [562, 107] on span "Desglose nutricional" at bounding box center [581, 112] width 113 height 18
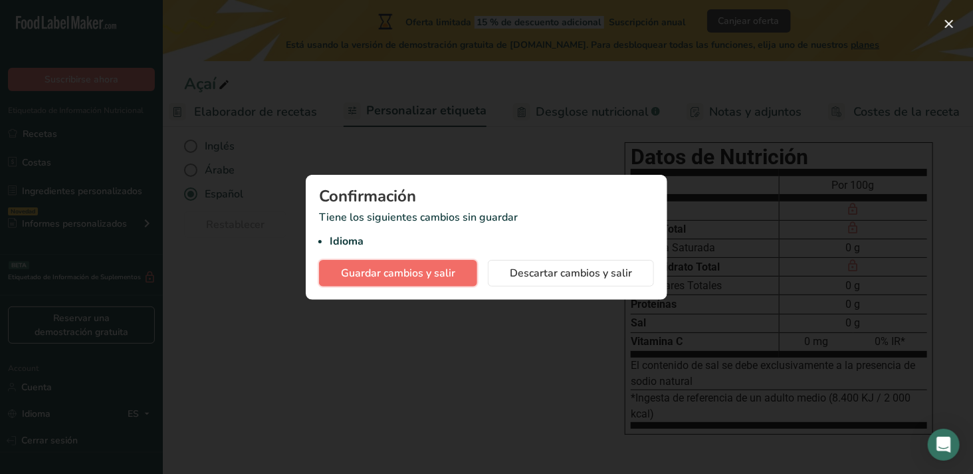
click at [450, 277] on span "Guardar cambios y salir" at bounding box center [398, 273] width 114 height 16
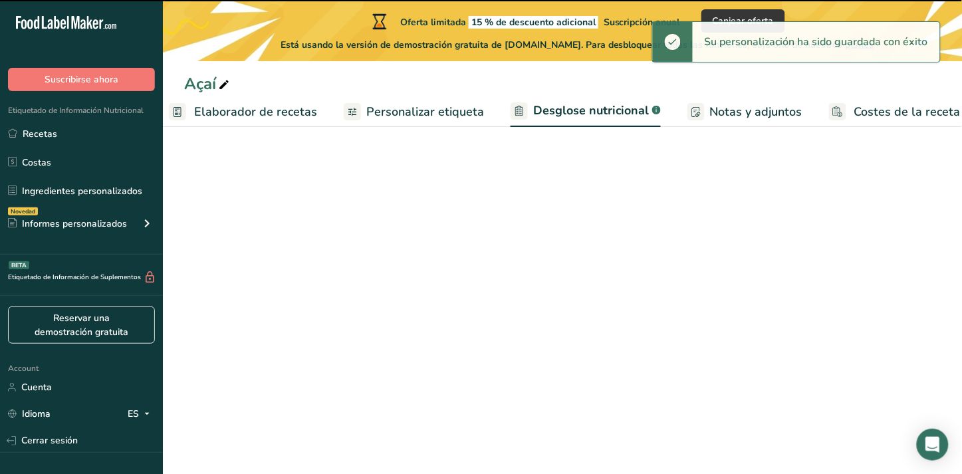
select select "Calories"
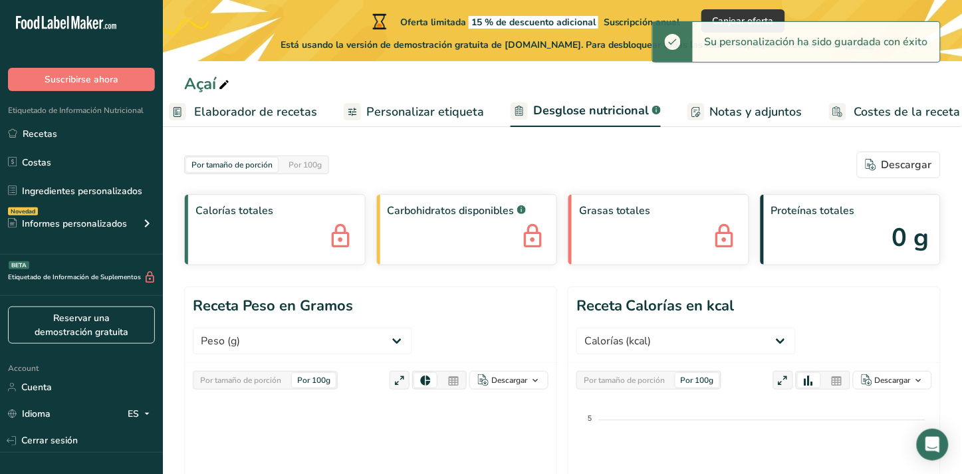
click at [259, 96] on ul "Configuración de receta Elaborador de recetas Personalizar etiqueta Desglose nu…" at bounding box center [477, 111] width 1021 height 31
click at [273, 117] on span "Elaborador de recetas" at bounding box center [255, 112] width 123 height 18
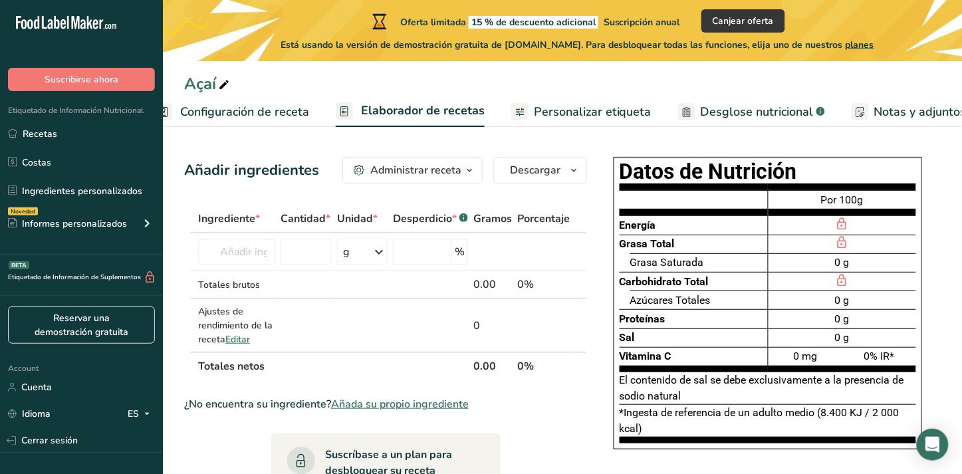
scroll to position [0, 29]
click at [222, 108] on span "Configuración de receta" at bounding box center [245, 112] width 129 height 18
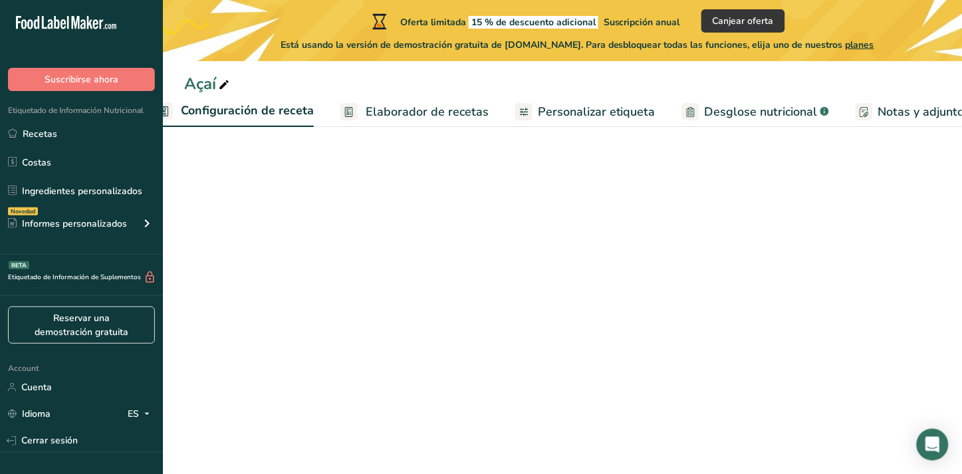
scroll to position [0, 4]
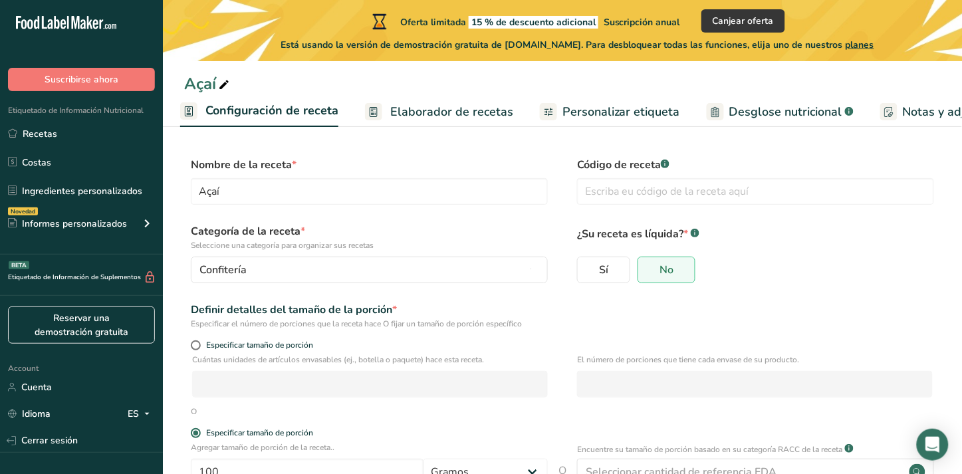
click at [407, 116] on span "Elaborador de recetas" at bounding box center [451, 112] width 123 height 18
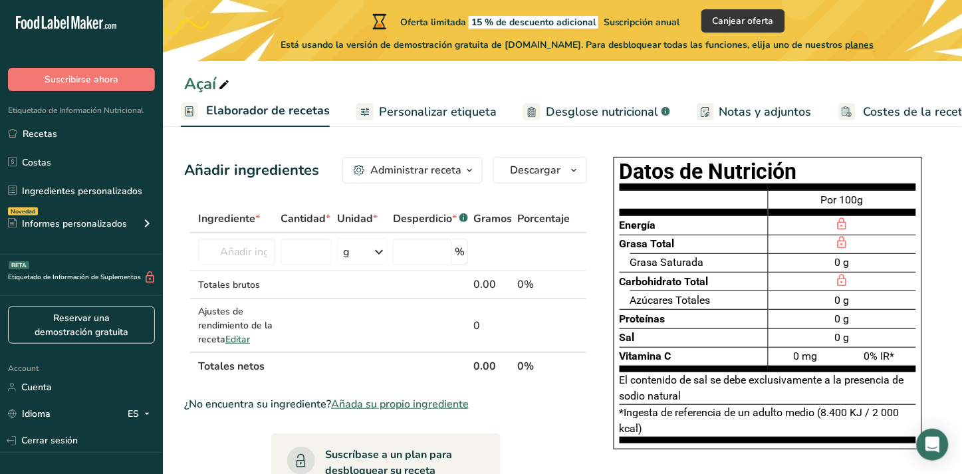
click at [408, 116] on span "Personalizar etiqueta" at bounding box center [438, 112] width 118 height 18
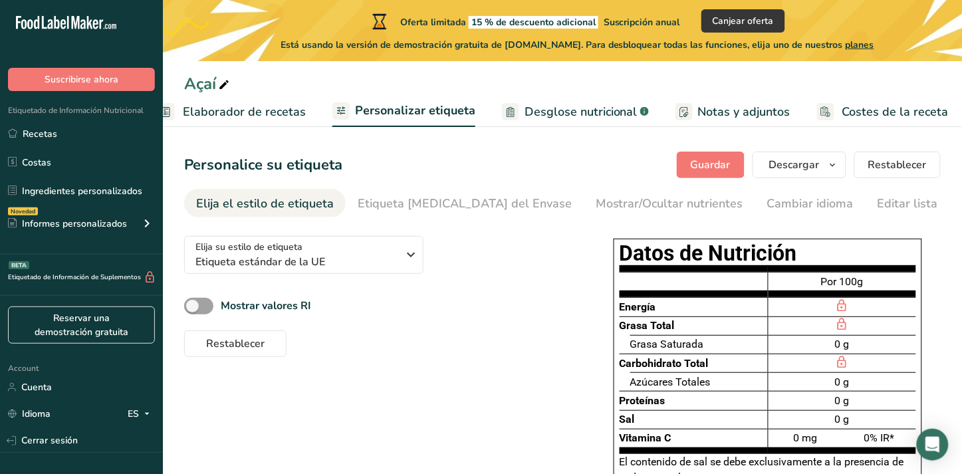
scroll to position [74, 0]
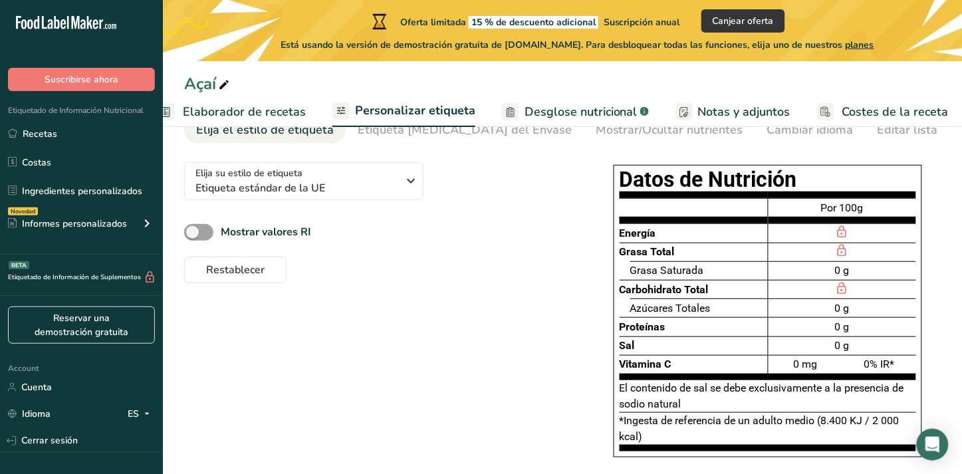
click at [256, 243] on div "Mostrar valores RI" at bounding box center [379, 232] width 390 height 22
click at [265, 231] on b "Mostrar valores RI" at bounding box center [266, 232] width 90 height 15
click at [193, 231] on input "Mostrar valores RI" at bounding box center [188, 232] width 9 height 9
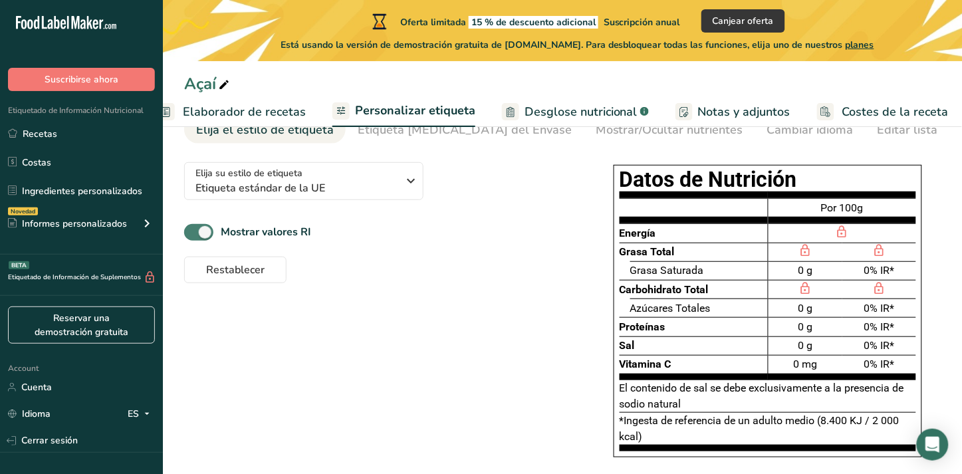
click at [265, 231] on b "Mostrar valores RI" at bounding box center [266, 232] width 90 height 15
click at [193, 231] on input "Mostrar valores RI" at bounding box center [188, 232] width 9 height 9
checkbox input "false"
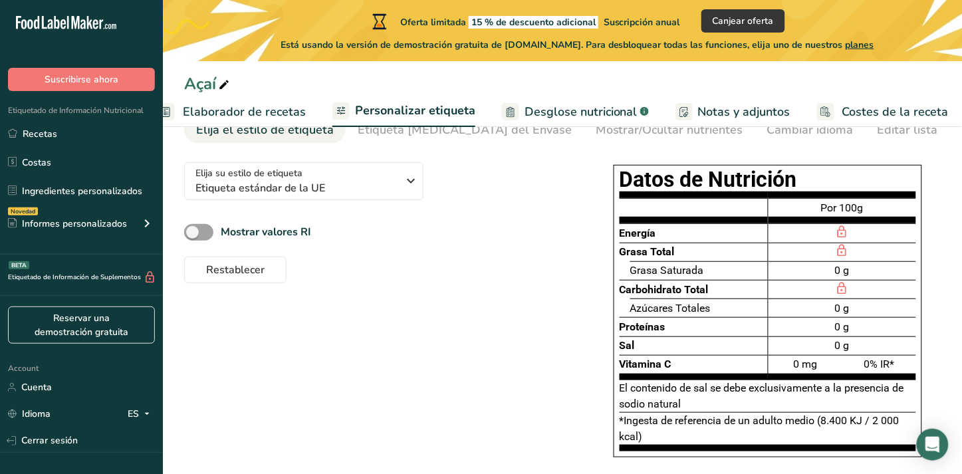
click at [443, 300] on div "Elija su estilo de etiqueta Etiqueta estándar de la UE [GEOGRAPHIC_DATA]. (FDA)…" at bounding box center [562, 318] width 757 height 332
click at [838, 324] on div "0 g" at bounding box center [843, 326] width 148 height 19
drag, startPoint x: 838, startPoint y: 324, endPoint x: 794, endPoint y: 327, distance: 44.0
click at [794, 326] on div "0 g" at bounding box center [843, 326] width 148 height 19
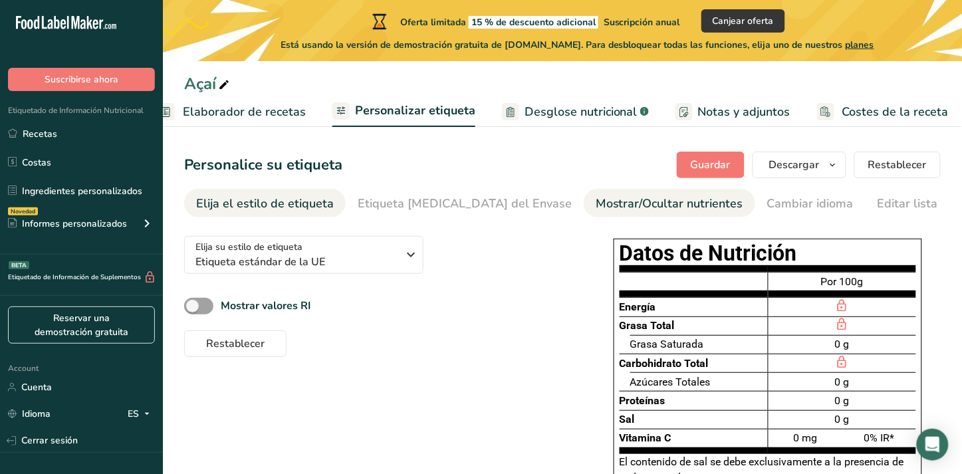
click at [596, 213] on link "Mostrar/Ocultar nutrientes" at bounding box center [670, 204] width 148 height 30
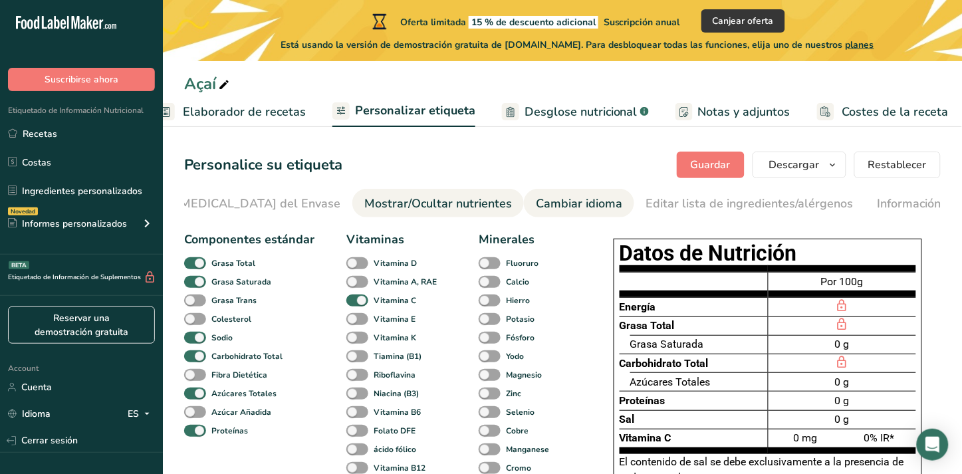
scroll to position [0, 275]
click at [492, 203] on div "Cambiar idioma" at bounding box center [535, 204] width 86 height 18
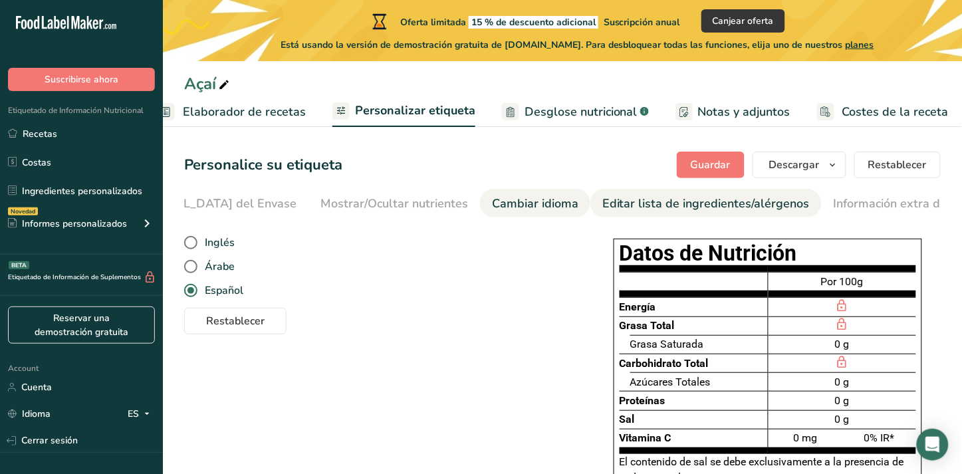
click at [602, 198] on div "Editar lista de ingredientes/alérgenos" at bounding box center [705, 204] width 207 height 18
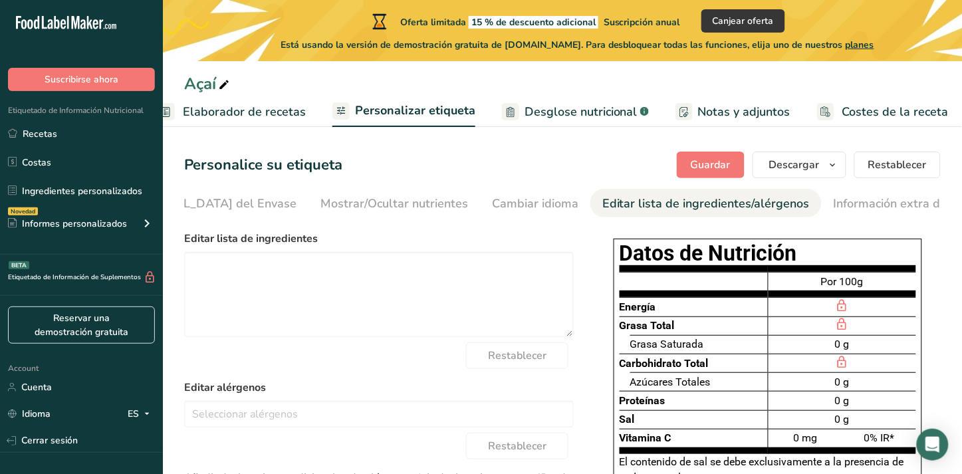
click at [465, 181] on section "Personalice su etiqueta Guardar Descargar Elija qué mostrar en su etiqueta desc…" at bounding box center [562, 417] width 799 height 574
click at [492, 195] on div "Cambiar idioma" at bounding box center [535, 204] width 86 height 18
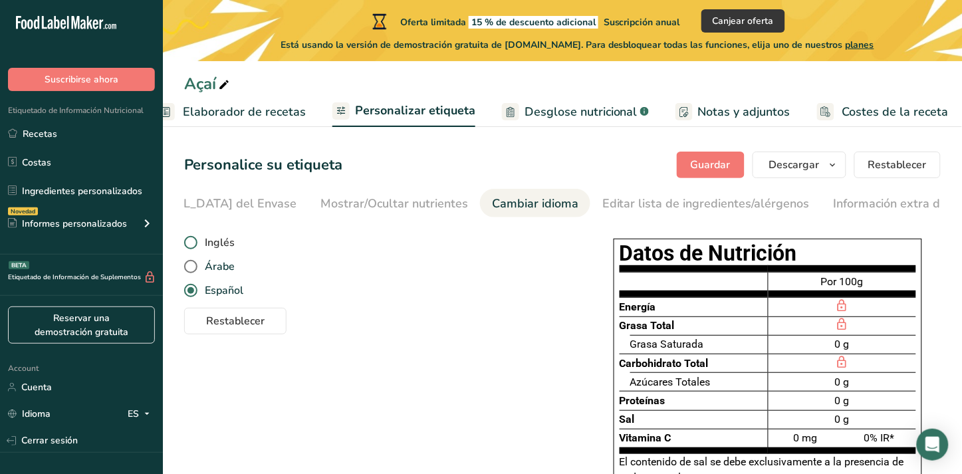
click at [214, 248] on span "Inglés" at bounding box center [215, 242] width 37 height 13
click at [193, 247] on input "Inglés" at bounding box center [188, 243] width 9 height 9
radio input "true"
radio input "false"
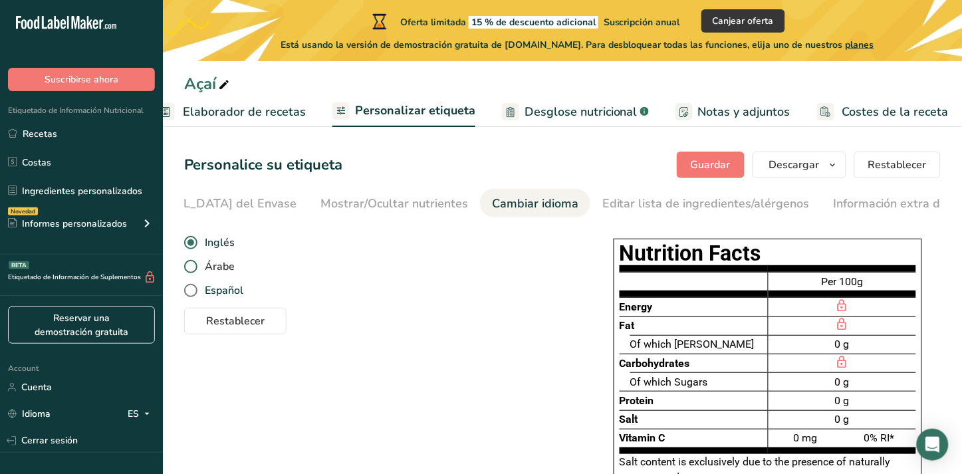
click at [214, 265] on span "Árabe" at bounding box center [215, 266] width 37 height 13
click at [193, 265] on input "Árabe" at bounding box center [188, 267] width 9 height 9
radio input "true"
radio input "false"
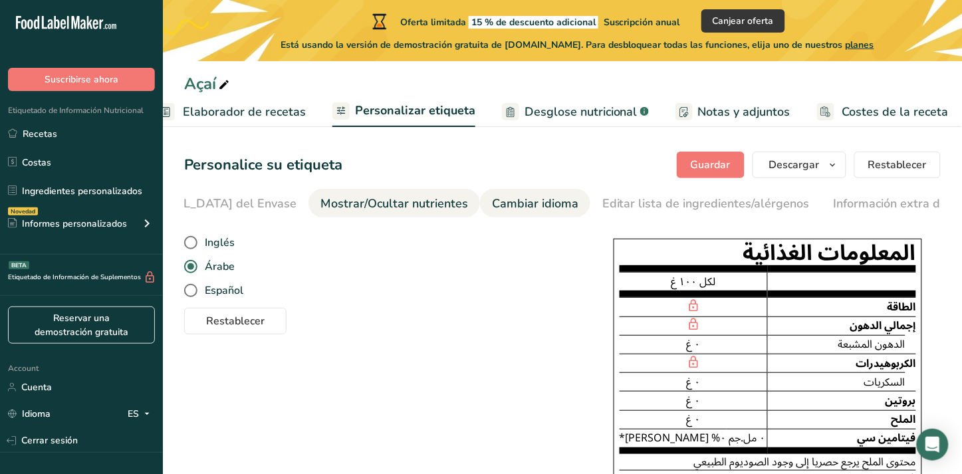
click at [320, 208] on div "Mostrar/Ocultar nutrientes" at bounding box center [394, 204] width 148 height 18
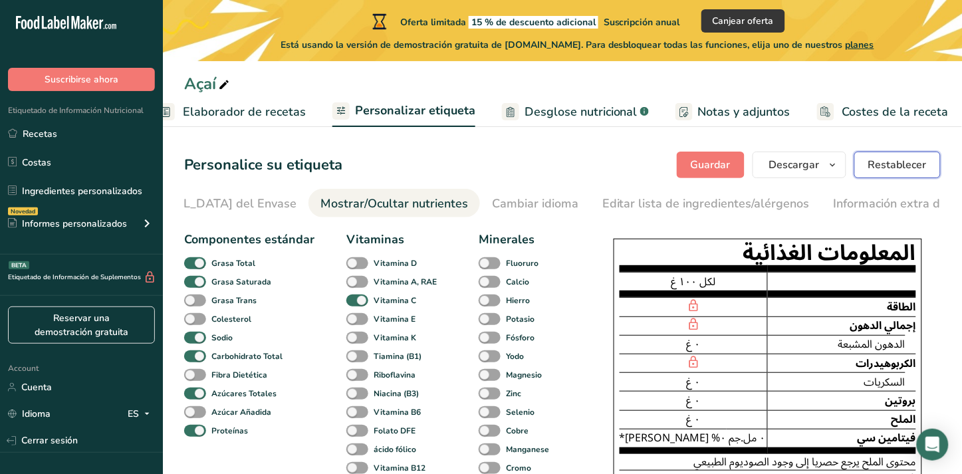
click at [872, 172] on span "Restablecer" at bounding box center [897, 165] width 59 height 16
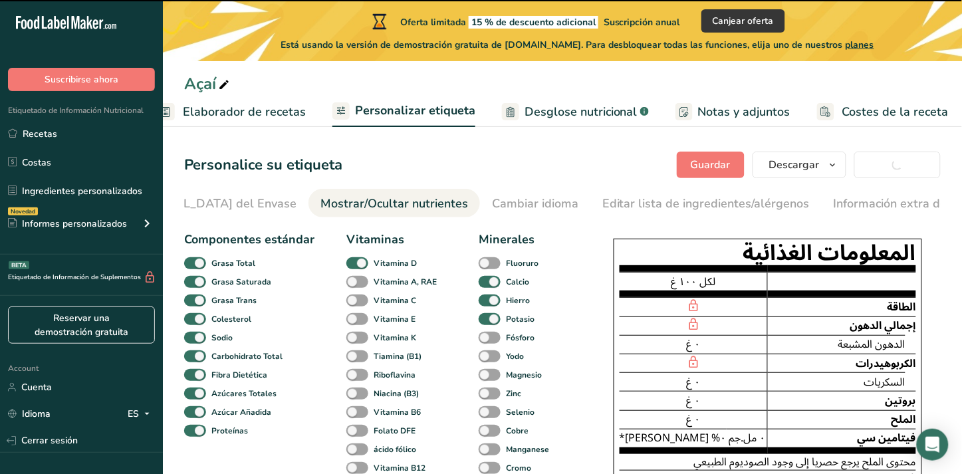
checkbox input "true"
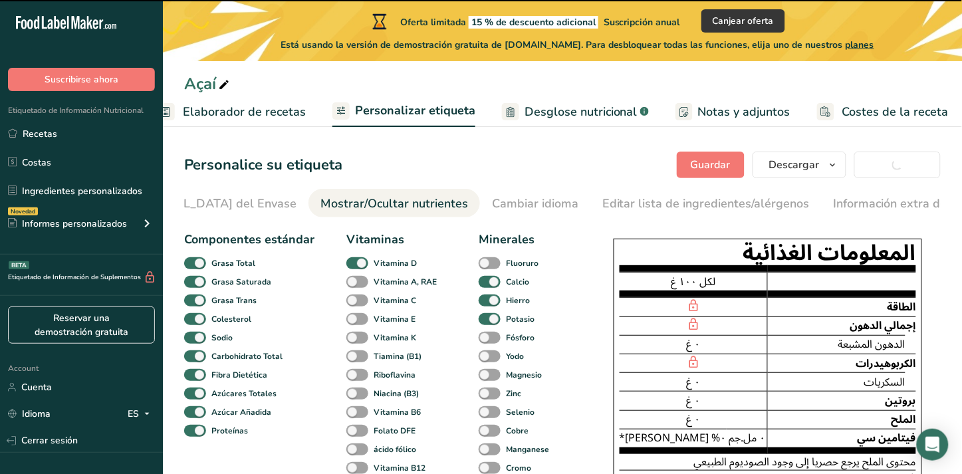
checkbox input "false"
checkbox input "true"
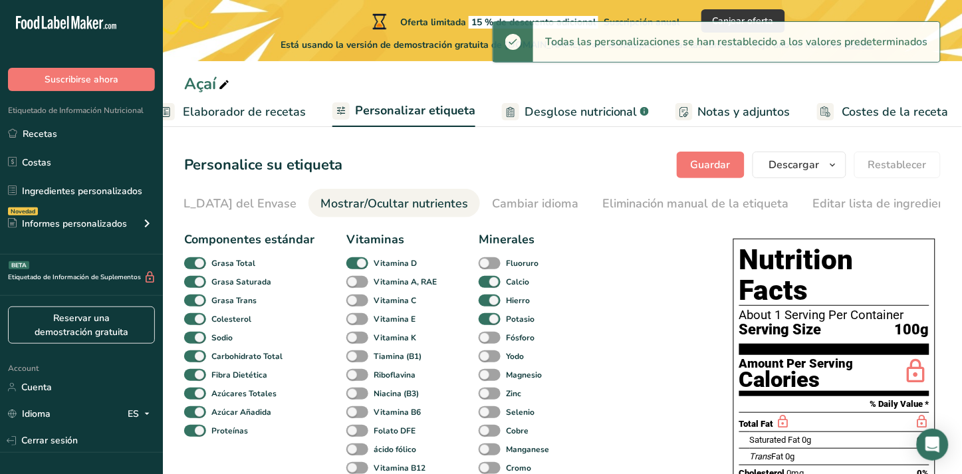
click at [239, 209] on ul "Elija el estilo de etiqueta Etiqueta Frontal del Envase Mostrar/Ocultar nutrien…" at bounding box center [287, 203] width 757 height 29
click at [219, 209] on div "Etiqueta Frontal del Envase" at bounding box center [189, 204] width 214 height 18
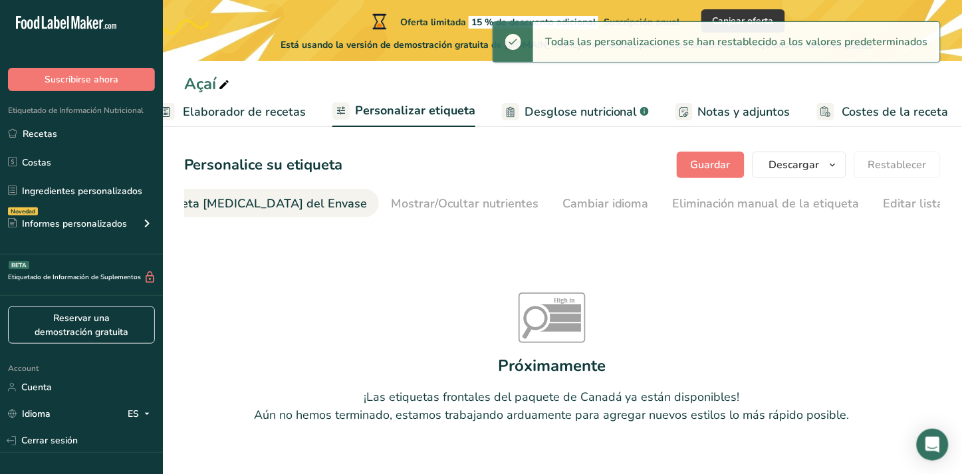
scroll to position [0, 157]
click at [215, 207] on div "Etiqueta Frontal del Envase" at bounding box center [308, 204] width 214 height 18
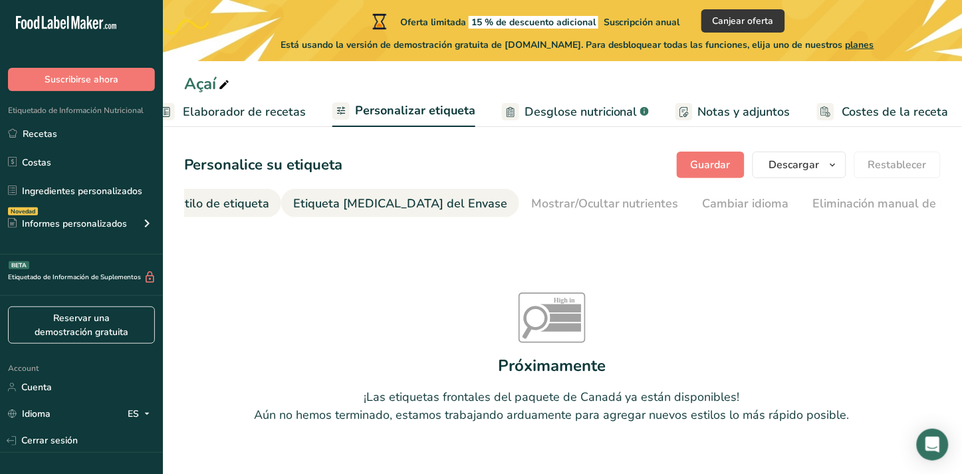
click at [239, 209] on div "Elija el estilo de etiqueta" at bounding box center [201, 204] width 138 height 18
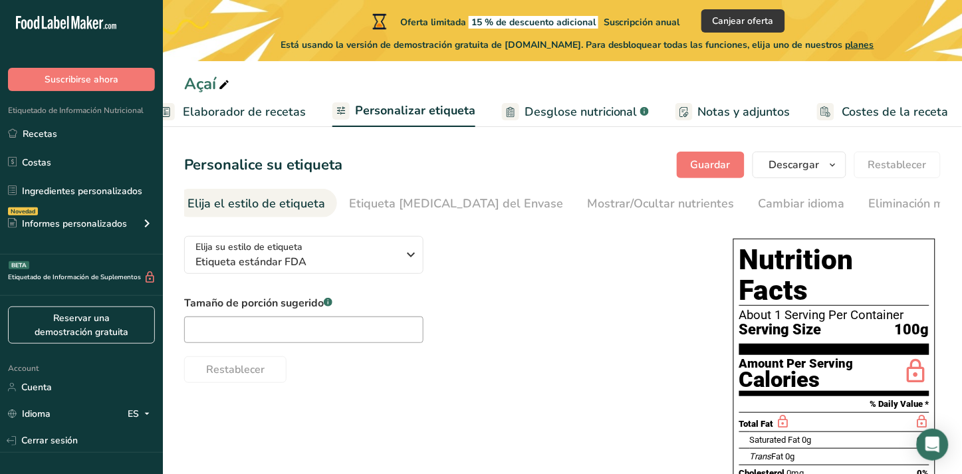
scroll to position [0, 0]
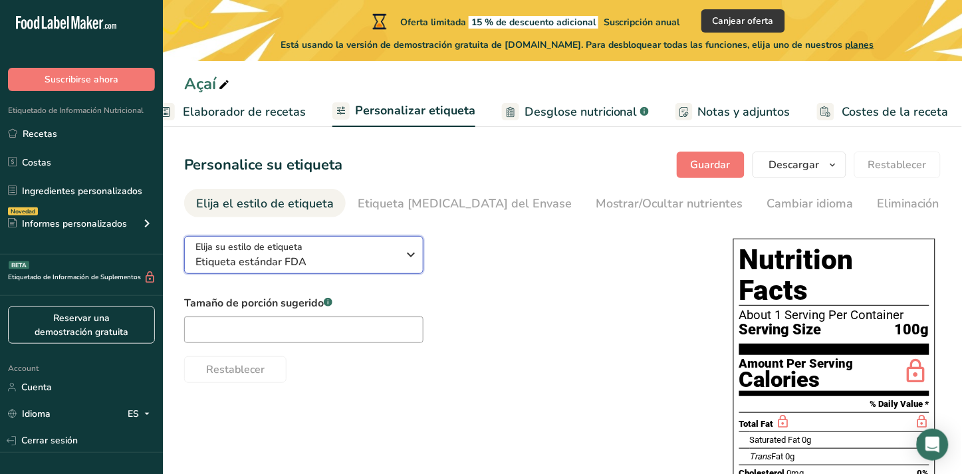
click at [317, 274] on button "Elija su estilo de etiqueta Etiqueta estándar FDA" at bounding box center [303, 255] width 239 height 38
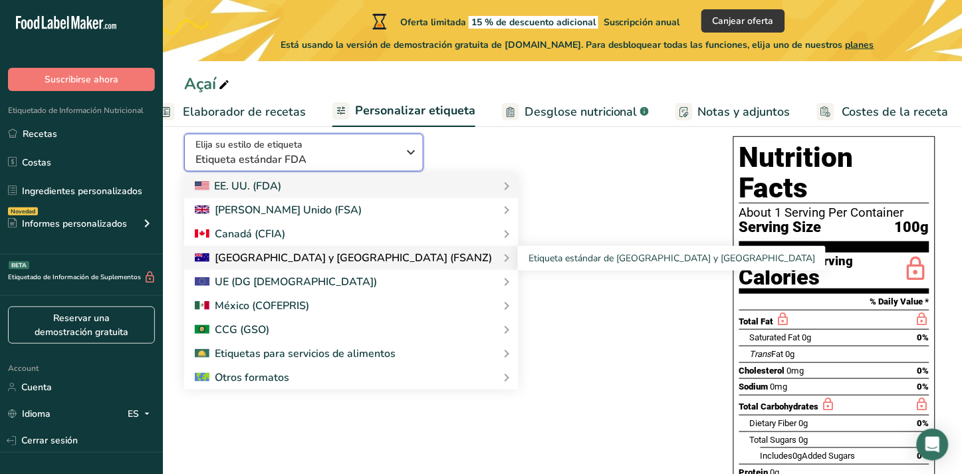
scroll to position [148, 0]
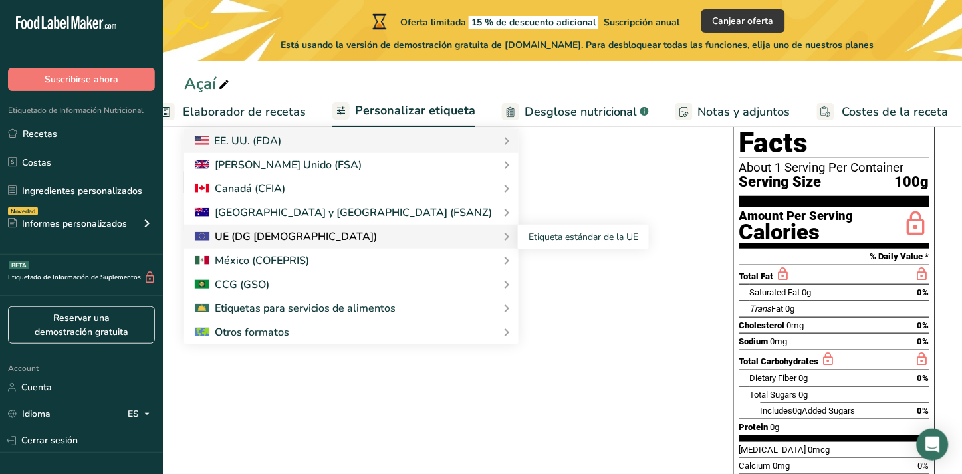
click at [339, 236] on div "UE (DG [DEMOGRAPHIC_DATA])" at bounding box center [351, 237] width 313 height 16
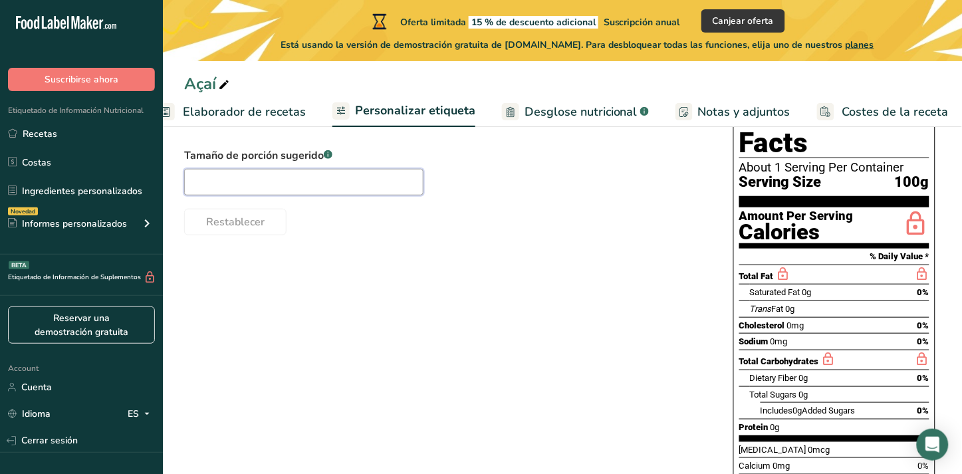
click at [343, 184] on input "text" at bounding box center [303, 182] width 239 height 27
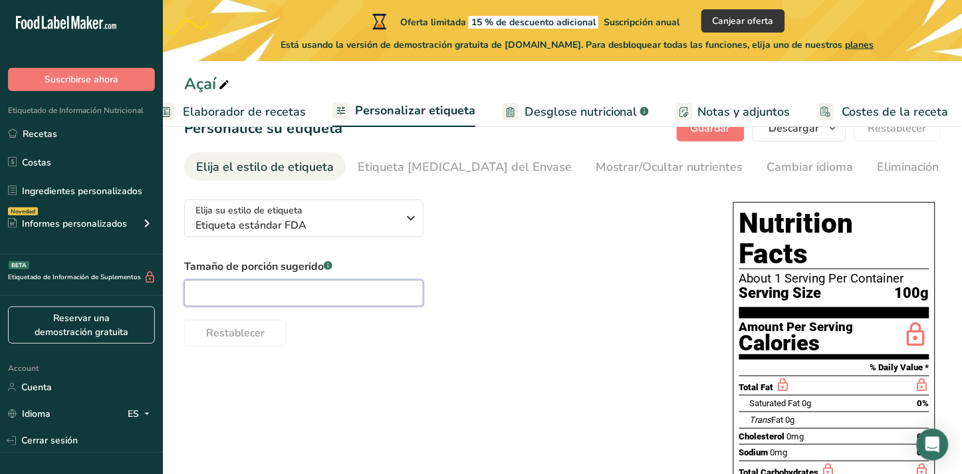
scroll to position [0, 0]
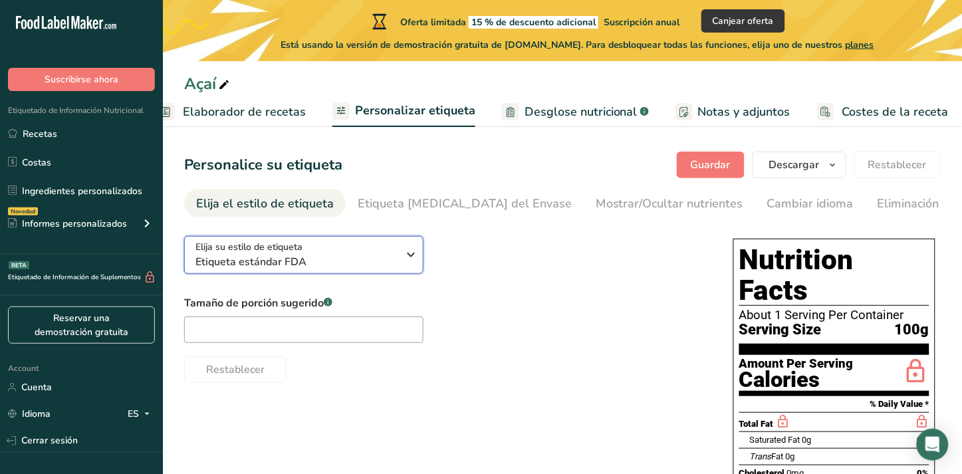
click at [366, 247] on div "Elija su estilo de etiqueta Etiqueta estándar FDA" at bounding box center [296, 255] width 203 height 30
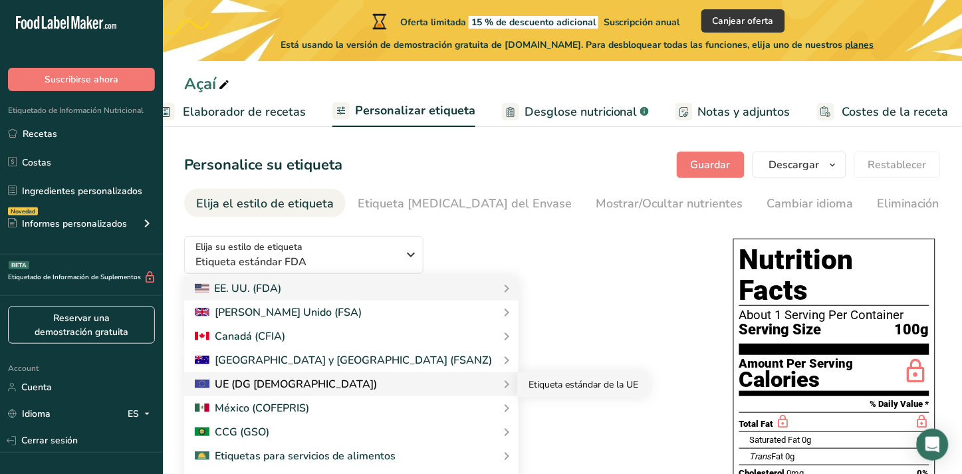
click at [518, 382] on link "Etiqueta estándar de la UE" at bounding box center [583, 384] width 131 height 25
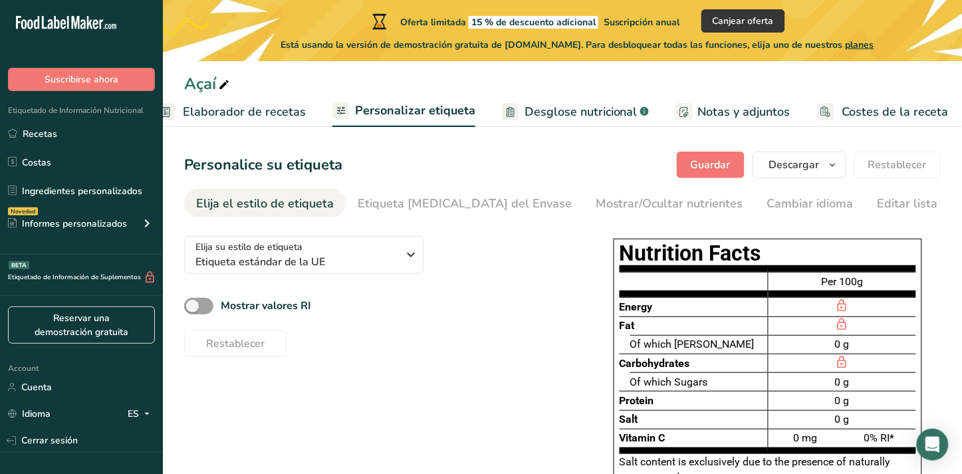
click at [860, 354] on div "0 g" at bounding box center [843, 344] width 148 height 19
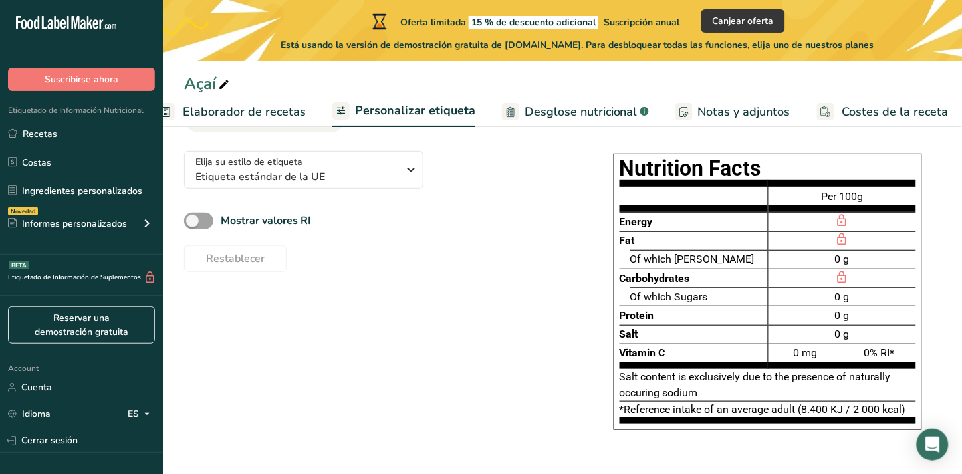
scroll to position [94, 0]
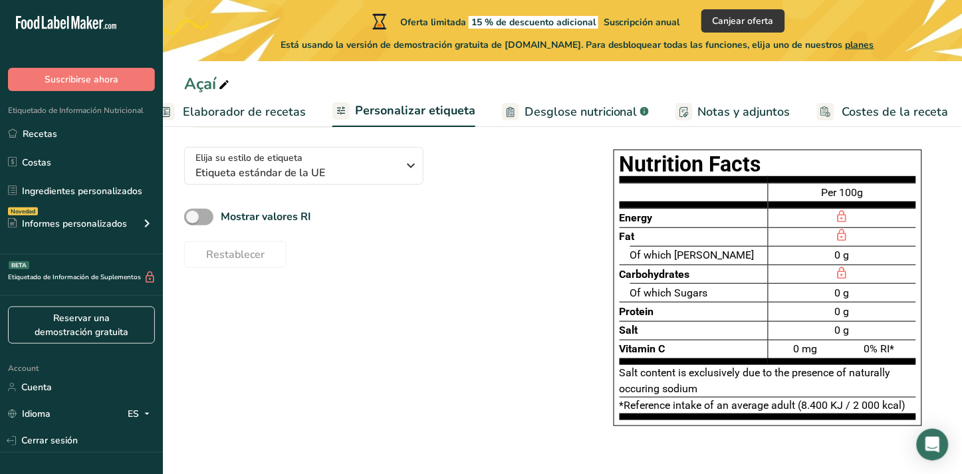
click at [254, 217] on b "Mostrar valores RI" at bounding box center [266, 216] width 90 height 15
click at [193, 217] on input "Mostrar valores RI" at bounding box center [188, 217] width 9 height 9
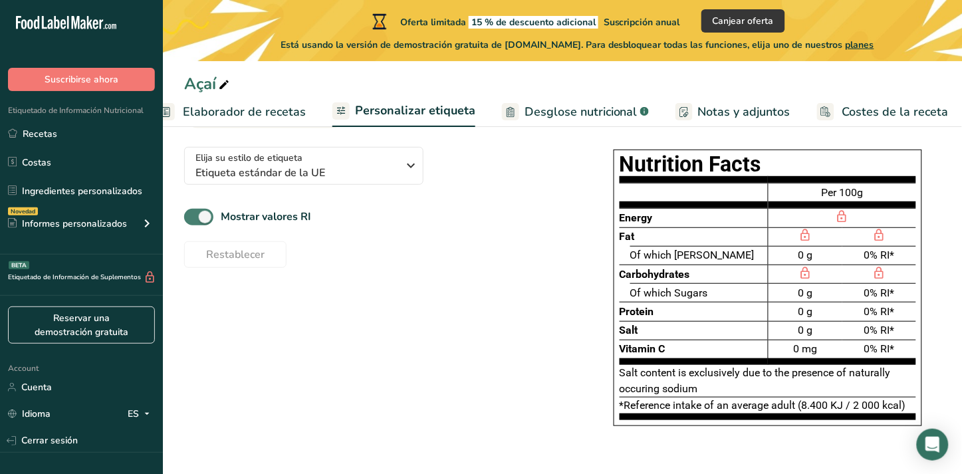
click at [254, 217] on b "Mostrar valores RI" at bounding box center [266, 216] width 90 height 15
click at [193, 217] on input "Mostrar valores RI" at bounding box center [188, 217] width 9 height 9
checkbox input "false"
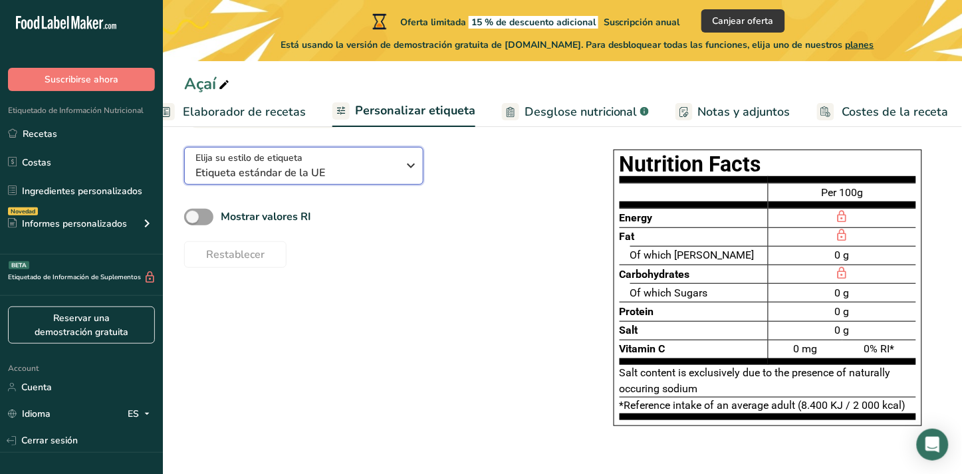
click at [335, 178] on span "Etiqueta estándar de la UE" at bounding box center [296, 173] width 203 height 16
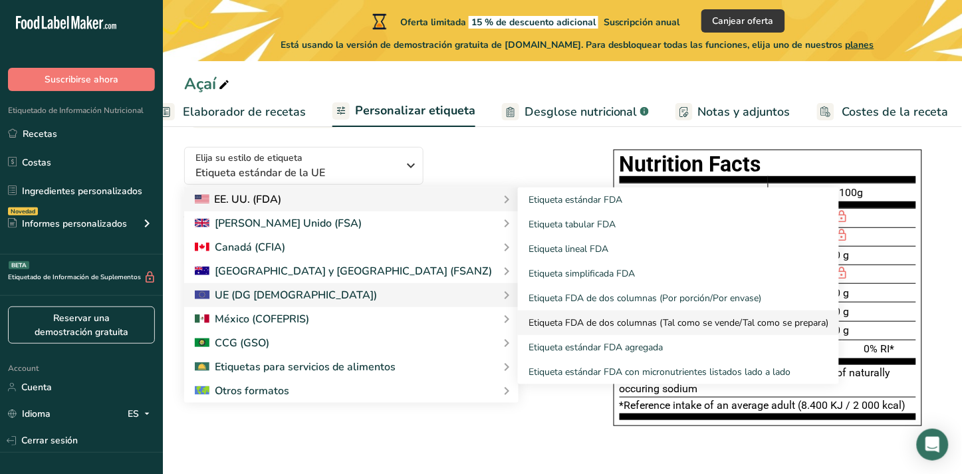
click at [550, 330] on link "Etiqueta FDA de dos columnas (Tal como se vende/Tal como se prepara)" at bounding box center [678, 322] width 321 height 25
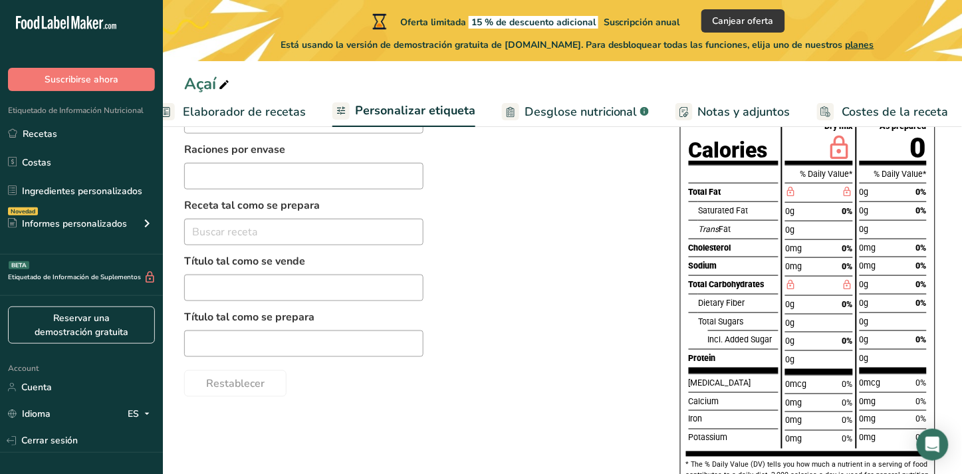
scroll to position [0, 0]
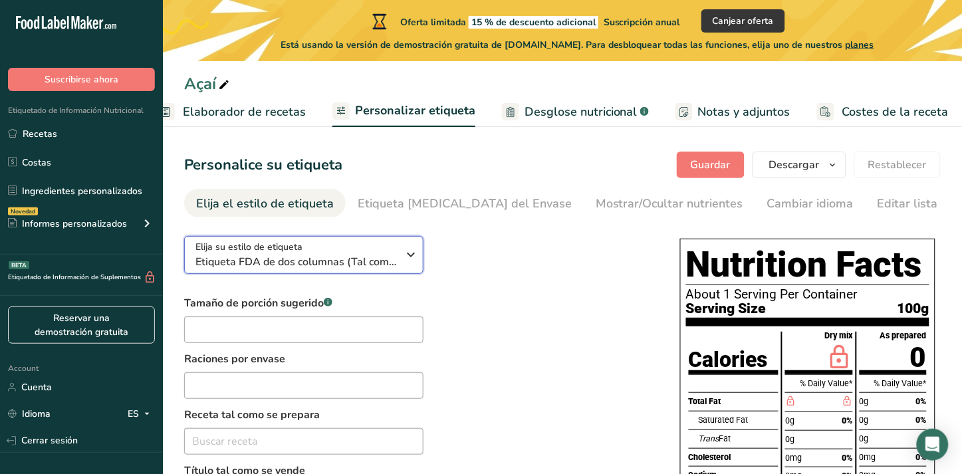
click at [323, 266] on span "Etiqueta FDA de dos columnas (Tal como se vende/Tal como se prepara)" at bounding box center [296, 262] width 203 height 16
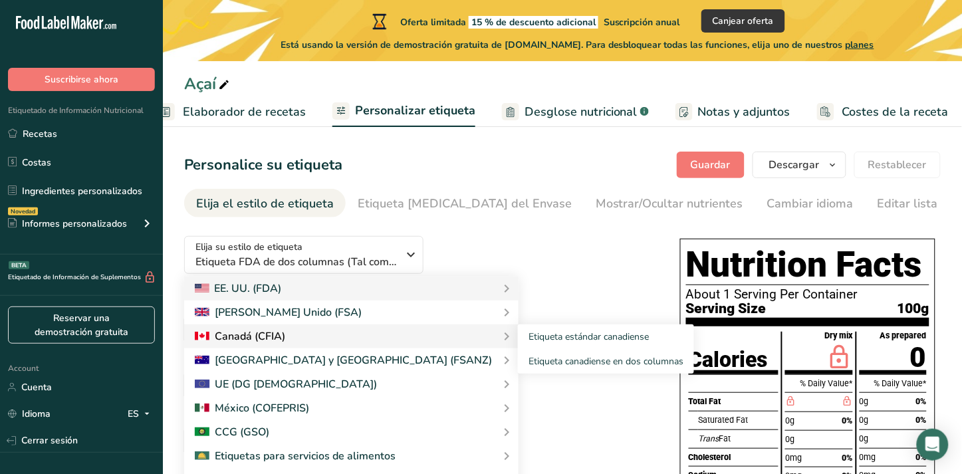
click at [340, 344] on div "Canadá (CFIA)" at bounding box center [351, 336] width 313 height 16
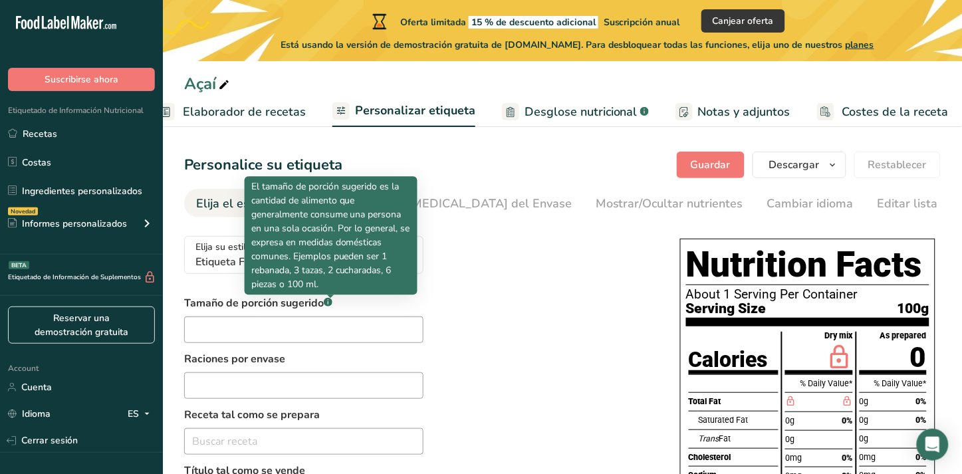
click at [326, 269] on p "El tamaño de porción sugerido es la cantidad de alimento que generalmente consu…" at bounding box center [331, 236] width 160 height 112
click at [516, 324] on div "Tamaño de porción sugerido .a-a{fill:#347362;}.b-a{fill:#fff;} Raciones por env…" at bounding box center [418, 450] width 469 height 311
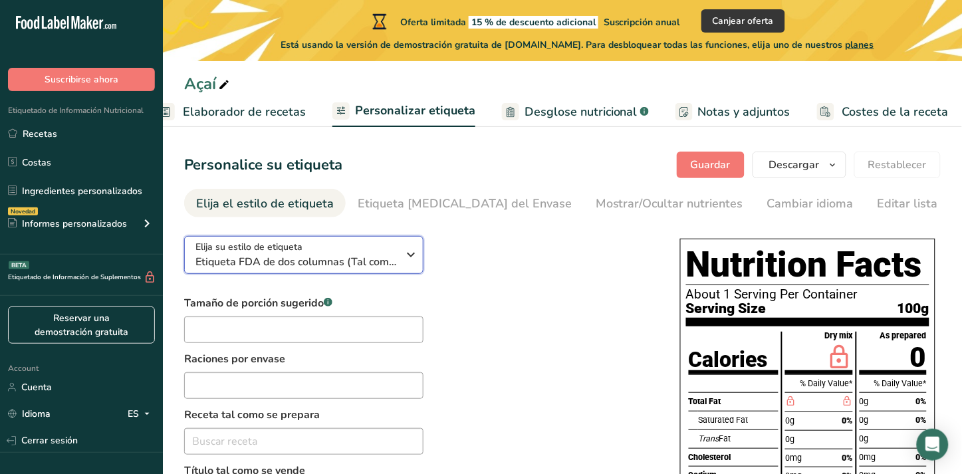
click at [394, 251] on div "Elija su estilo de etiqueta Etiqueta FDA de dos columnas (Tal como se vende/Tal…" at bounding box center [296, 255] width 203 height 30
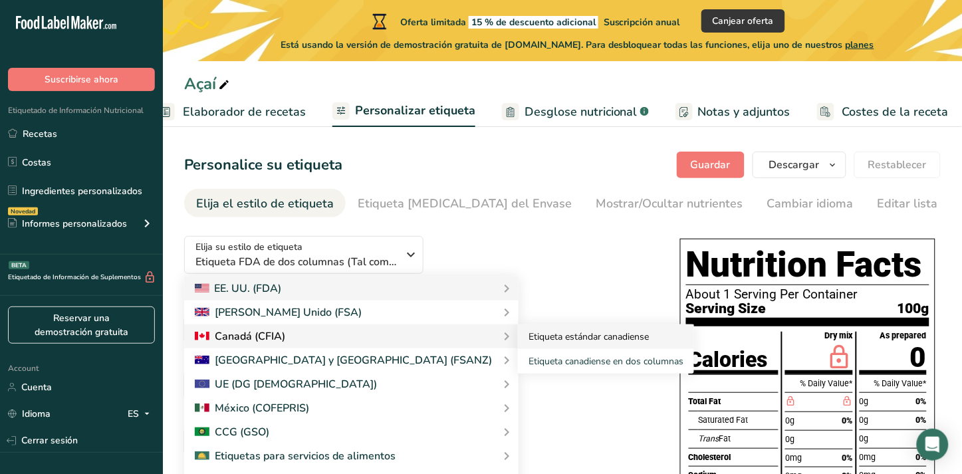
click at [518, 341] on link "Etiqueta estándar canadiense" at bounding box center [606, 336] width 176 height 25
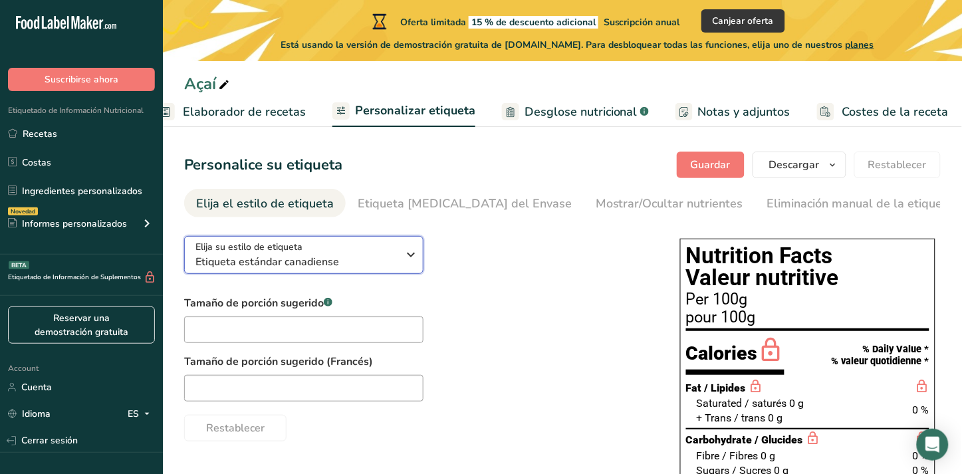
click at [358, 270] on span "Etiqueta estándar canadiense" at bounding box center [296, 262] width 203 height 16
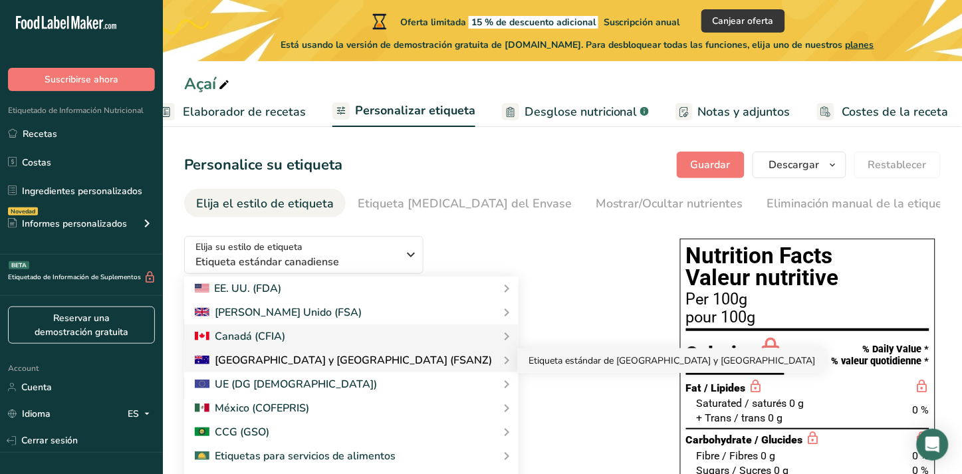
click at [518, 357] on link "Etiqueta estándar de [GEOGRAPHIC_DATA] y [GEOGRAPHIC_DATA]" at bounding box center [672, 360] width 308 height 25
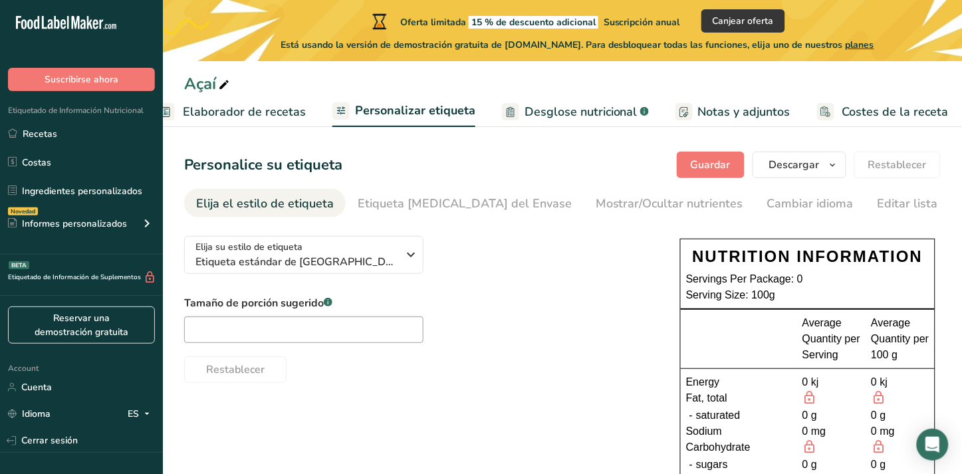
scroll to position [57, 0]
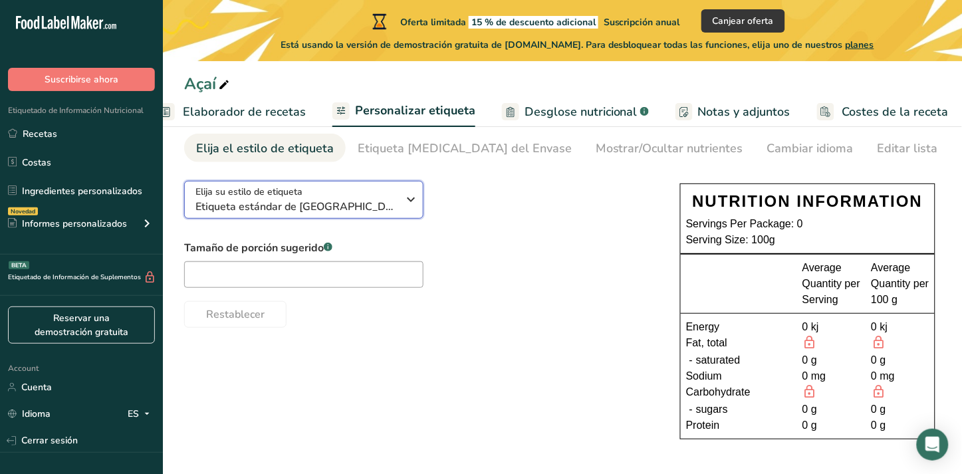
click at [317, 199] on span "Etiqueta estándar de [GEOGRAPHIC_DATA] y [GEOGRAPHIC_DATA]" at bounding box center [296, 207] width 203 height 16
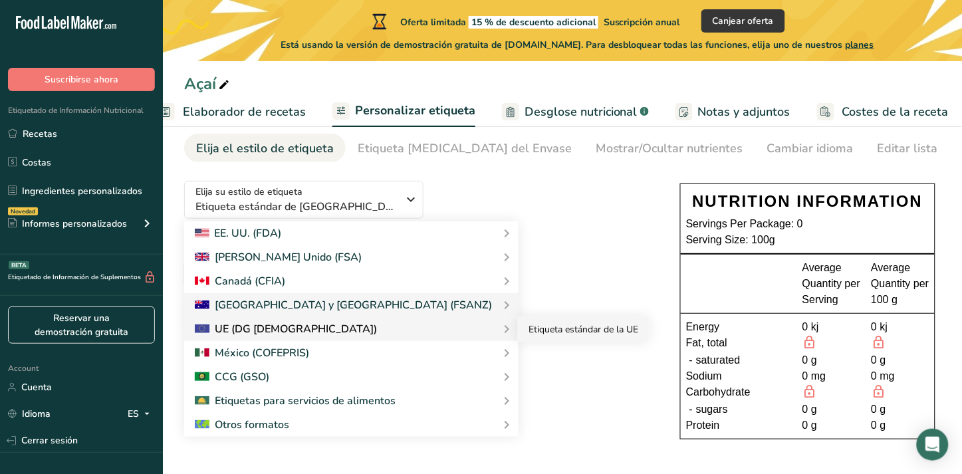
click at [518, 324] on link "Etiqueta estándar de la UE" at bounding box center [583, 329] width 131 height 25
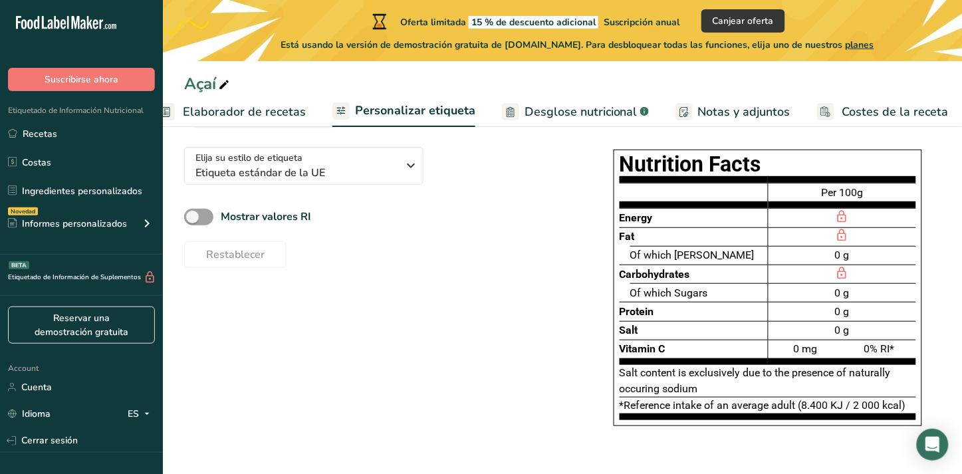
scroll to position [94, 0]
click at [774, 279] on div at bounding box center [843, 274] width 148 height 19
drag, startPoint x: 727, startPoint y: 231, endPoint x: 703, endPoint y: 164, distance: 71.3
click at [767, 285] on div "Of which Sugars" at bounding box center [699, 292] width 138 height 19
